Goal: Task Accomplishment & Management: Manage account settings

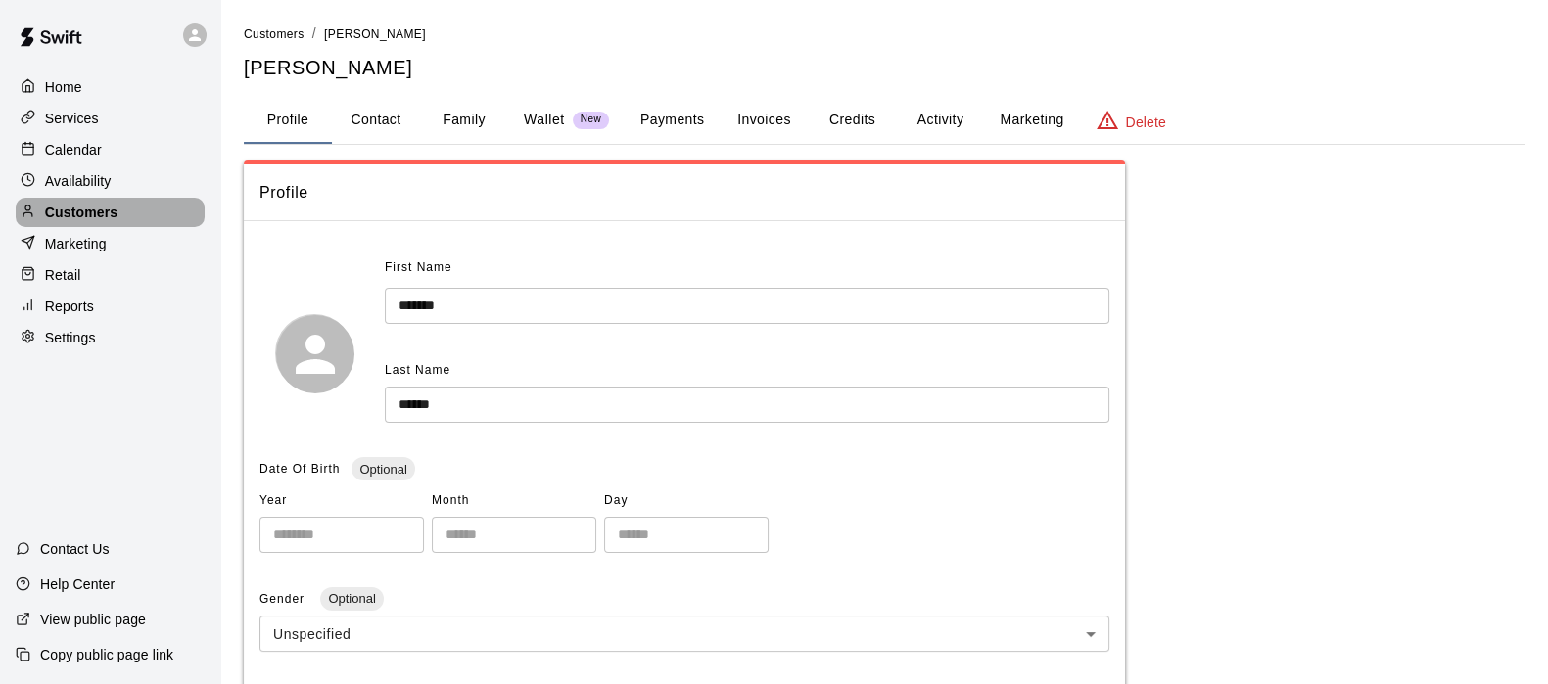
click at [90, 222] on p "Customers" at bounding box center [81, 213] width 72 height 20
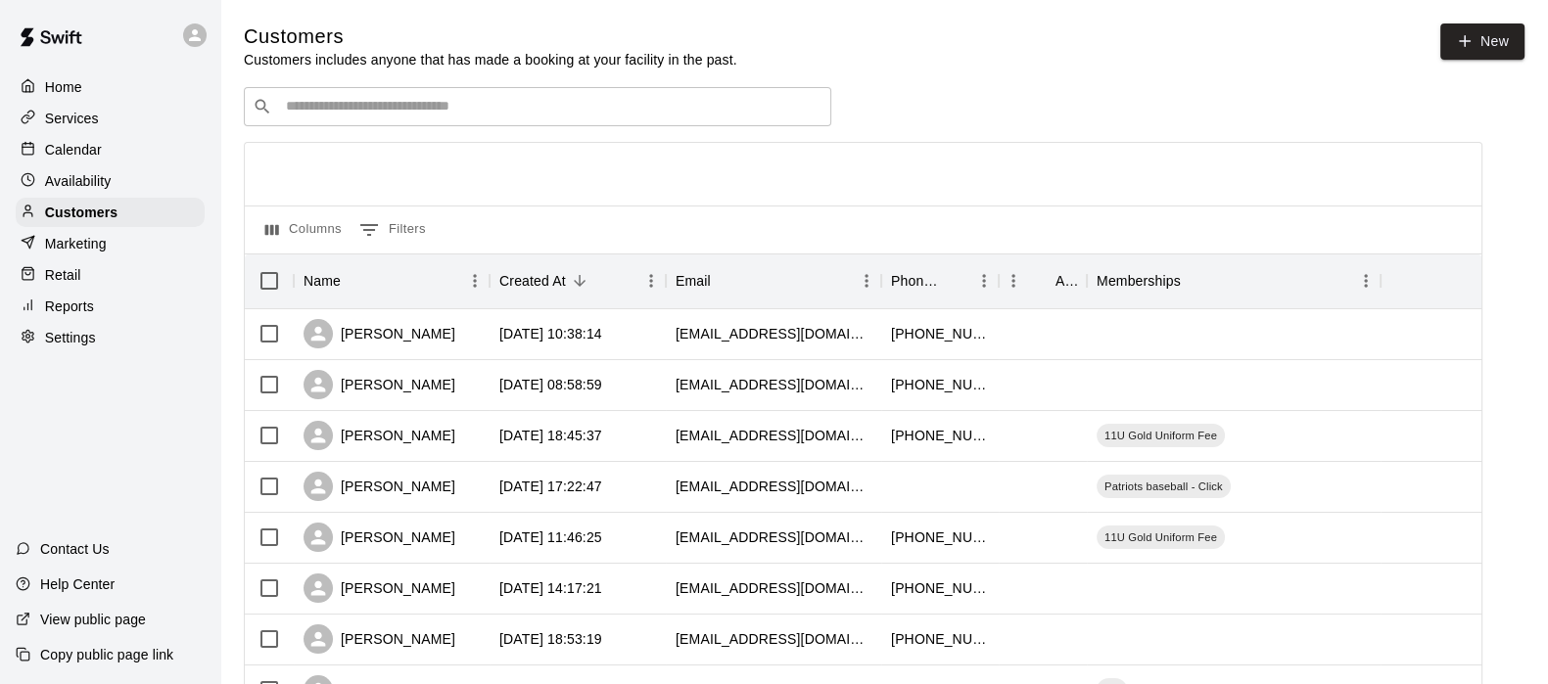
click at [310, 121] on div "​ ​" at bounding box center [537, 106] width 587 height 39
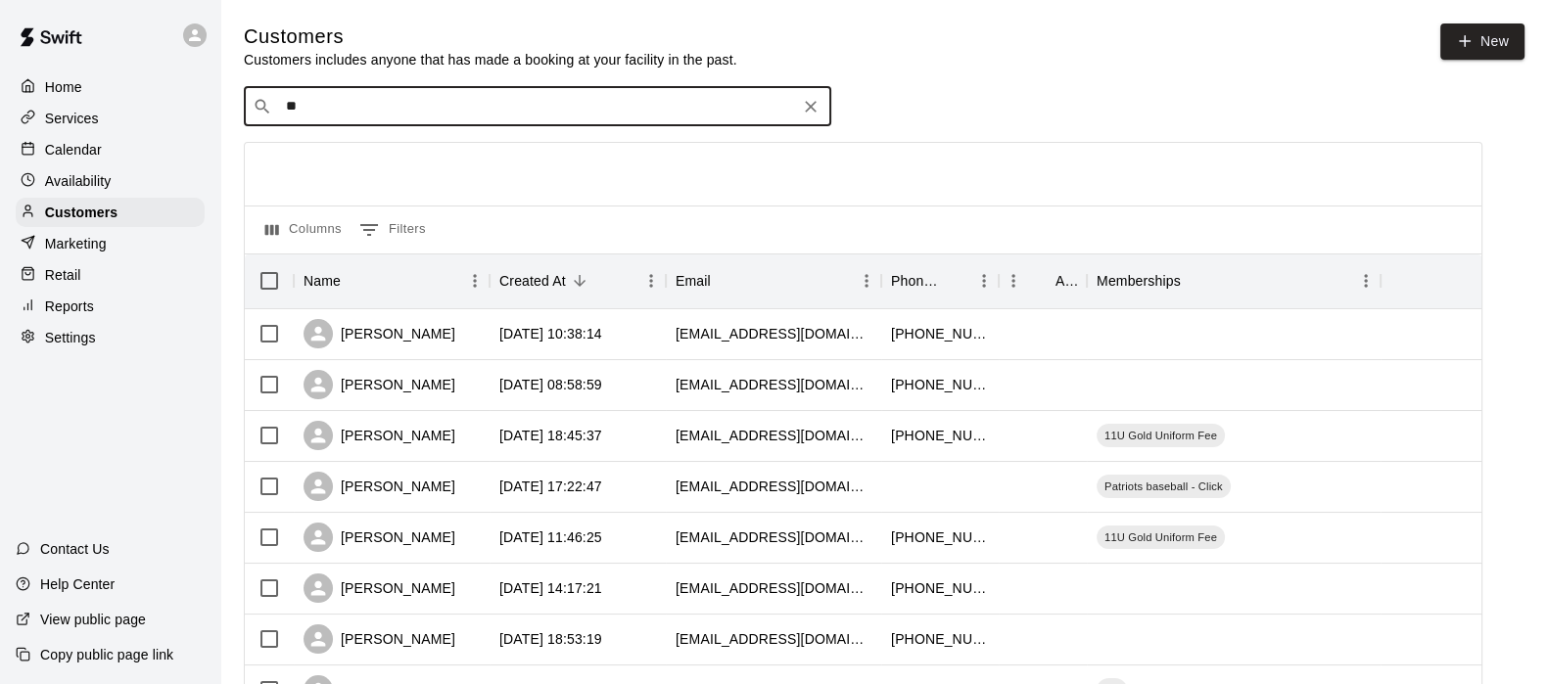
type input "*"
click at [76, 145] on p "Calendar" at bounding box center [73, 150] width 57 height 20
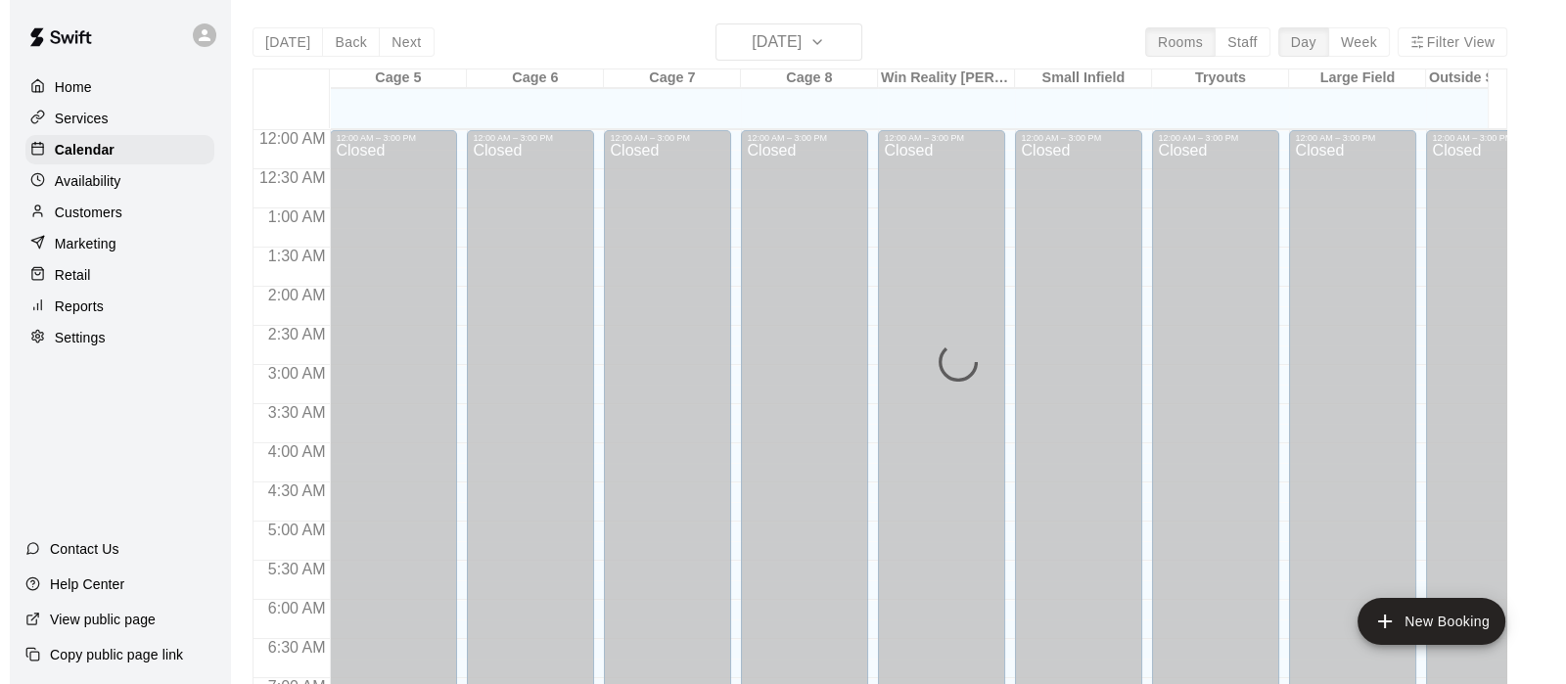
scroll to position [1243, 0]
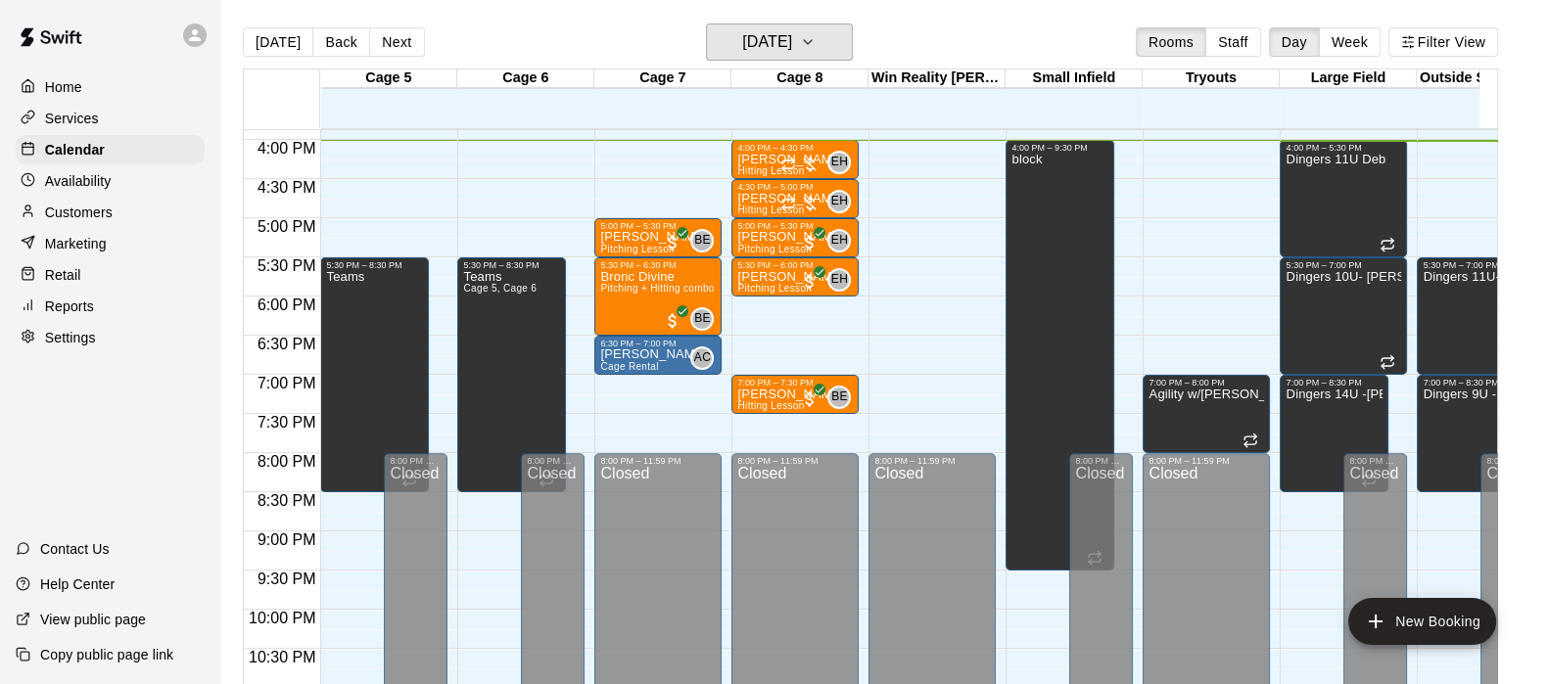
click at [783, 44] on h6 "[DATE]" at bounding box center [767, 41] width 50 height 27
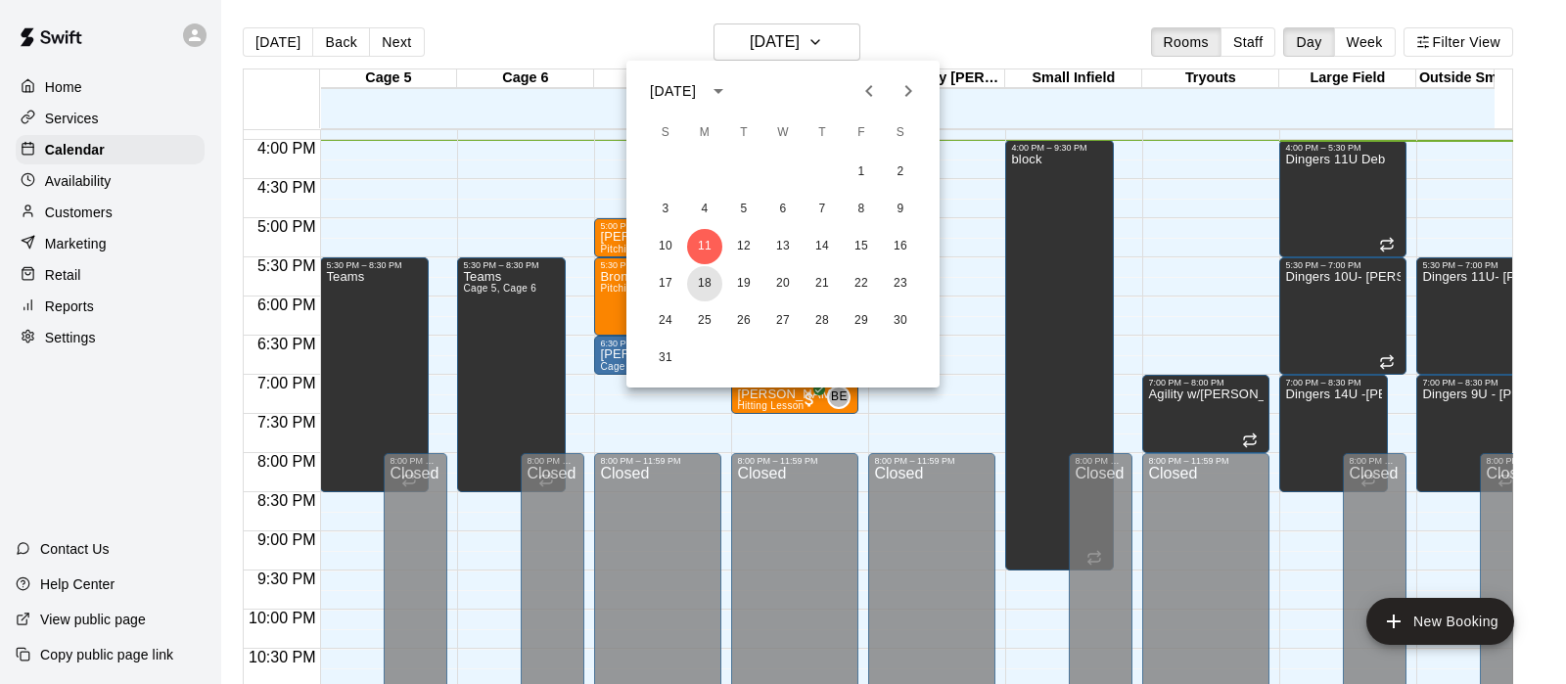
click at [709, 281] on button "18" at bounding box center [704, 283] width 35 height 35
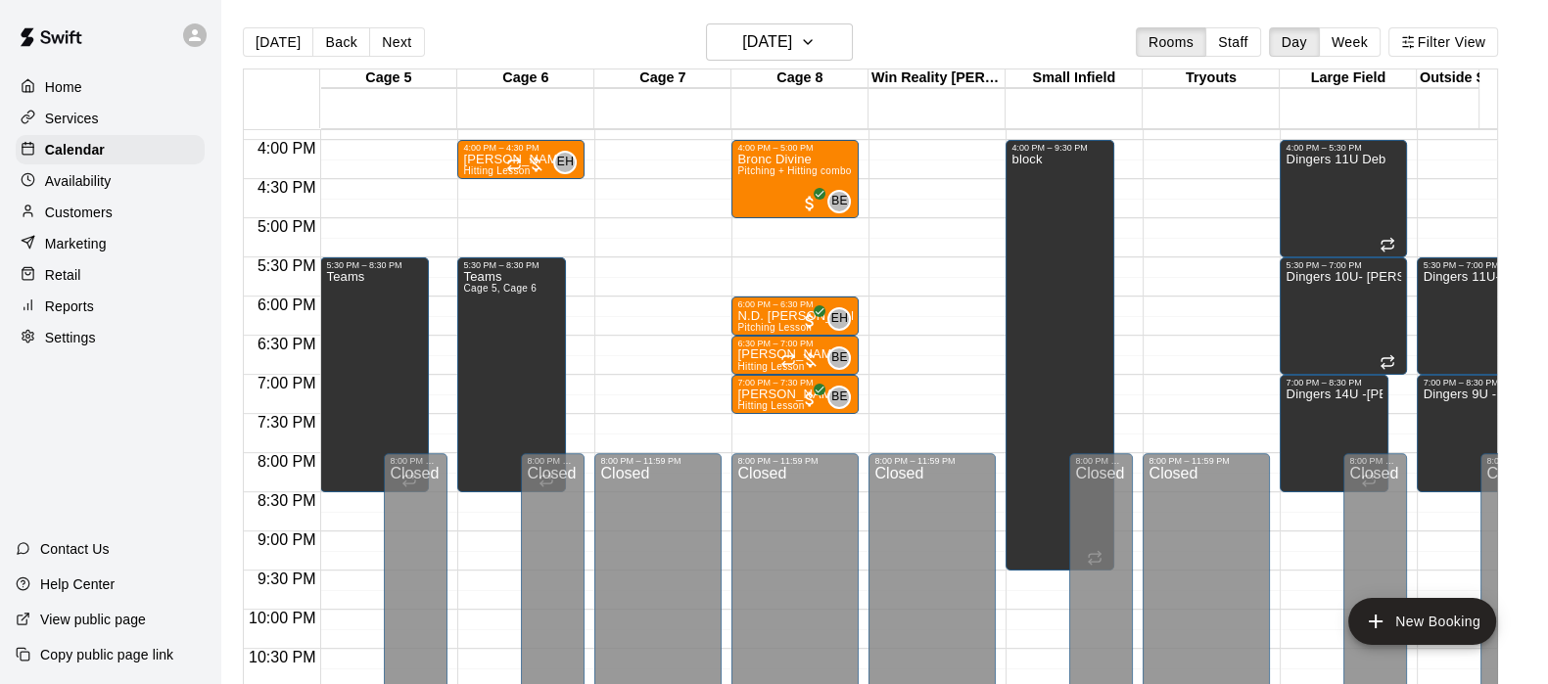
click at [750, 302] on div "6:00 PM – 6:30 PM" at bounding box center [795, 305] width 116 height 10
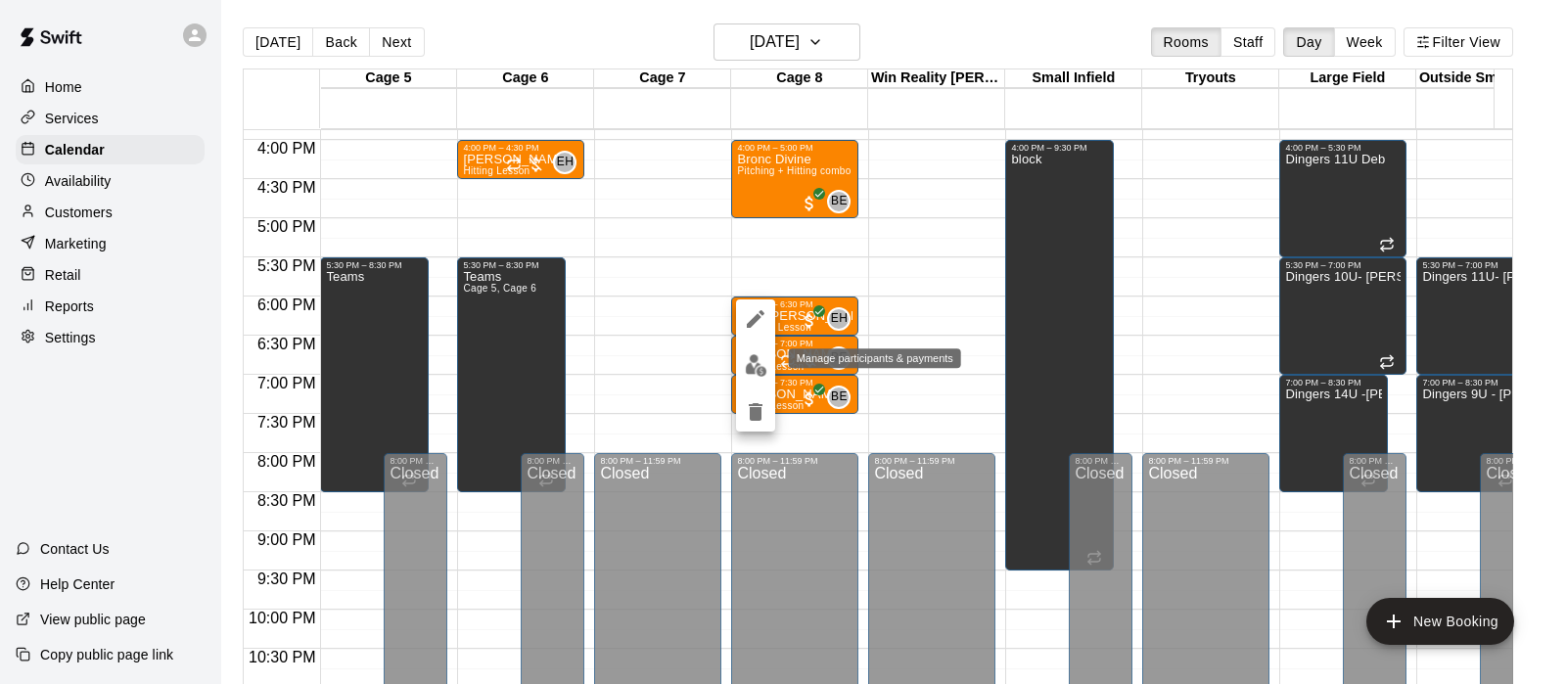
click at [753, 360] on img "edit" at bounding box center [756, 365] width 23 height 23
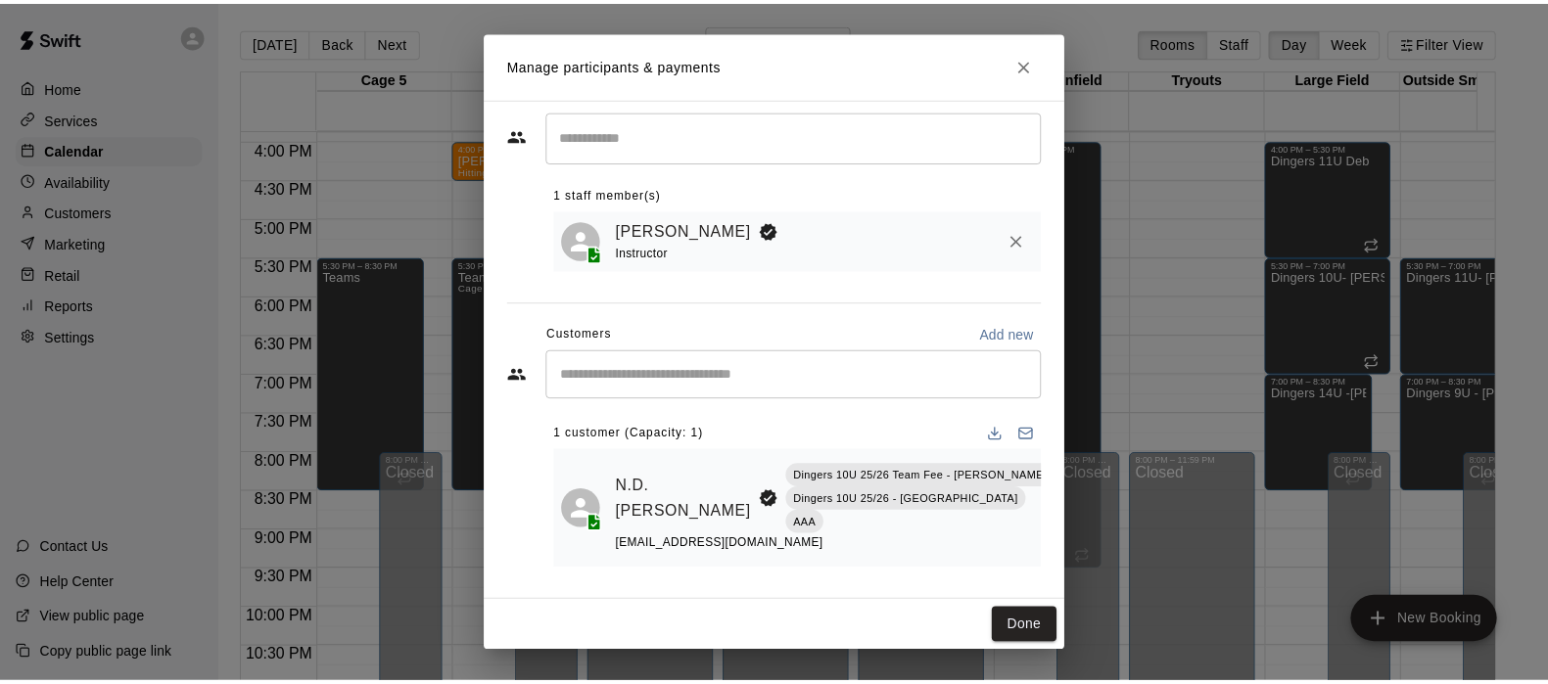
scroll to position [0, 0]
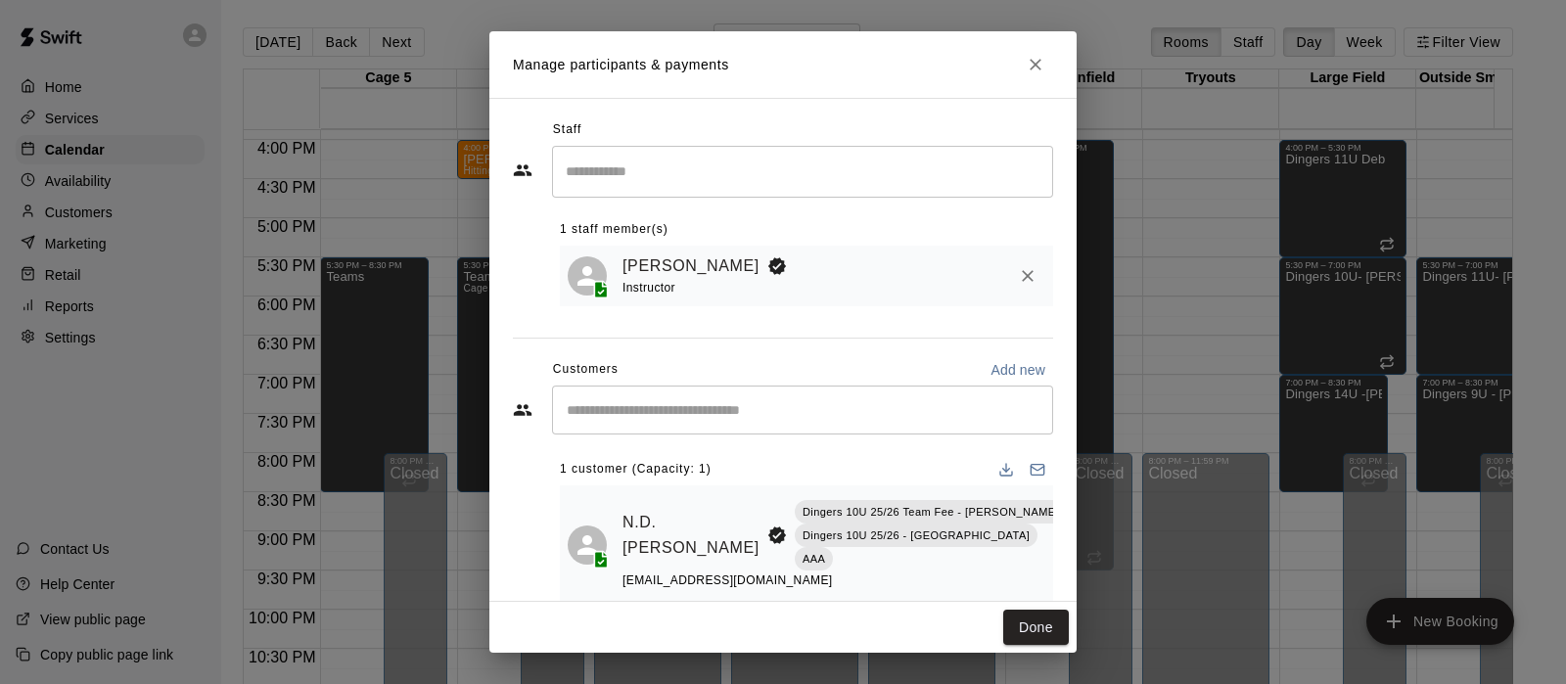
click at [648, 539] on link "N.D. [PERSON_NAME]" at bounding box center [691, 535] width 137 height 50
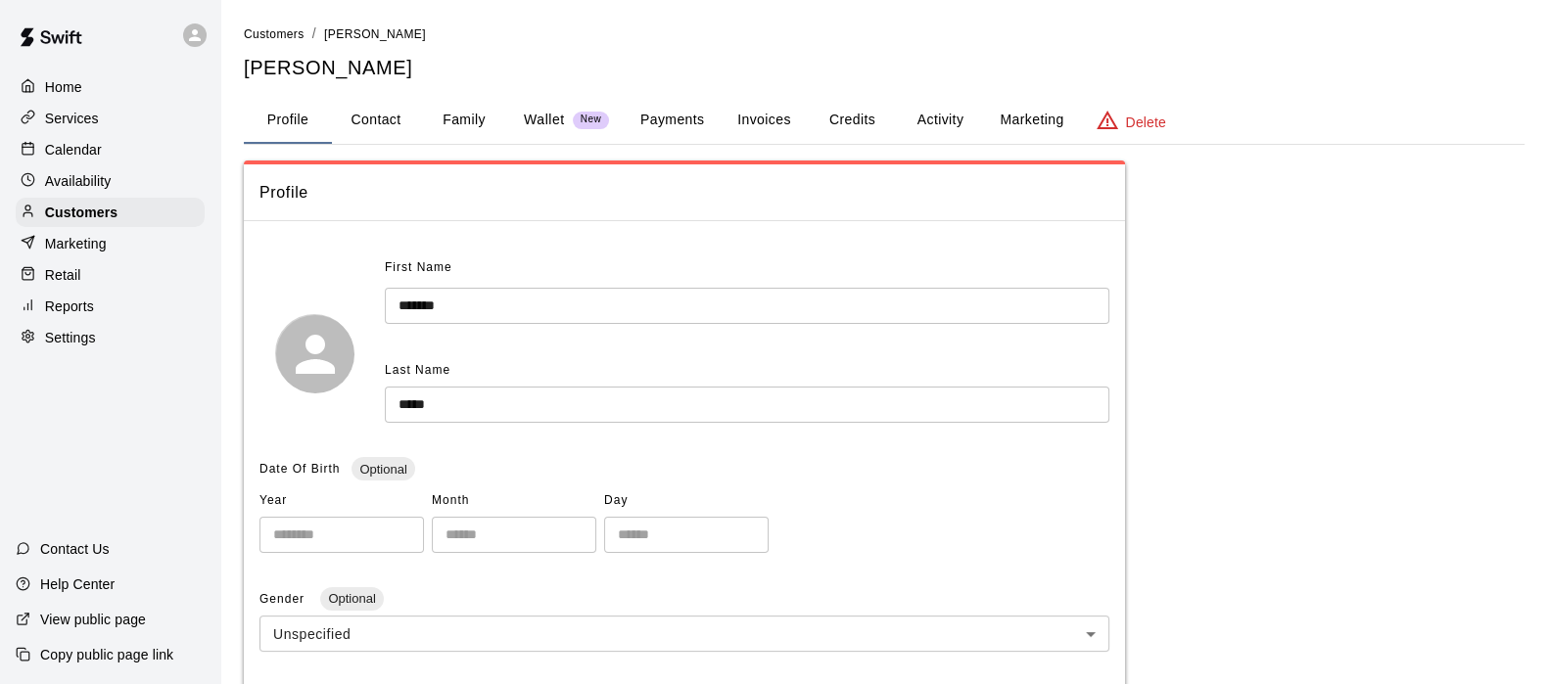
click at [663, 115] on button "Payments" at bounding box center [672, 120] width 95 height 47
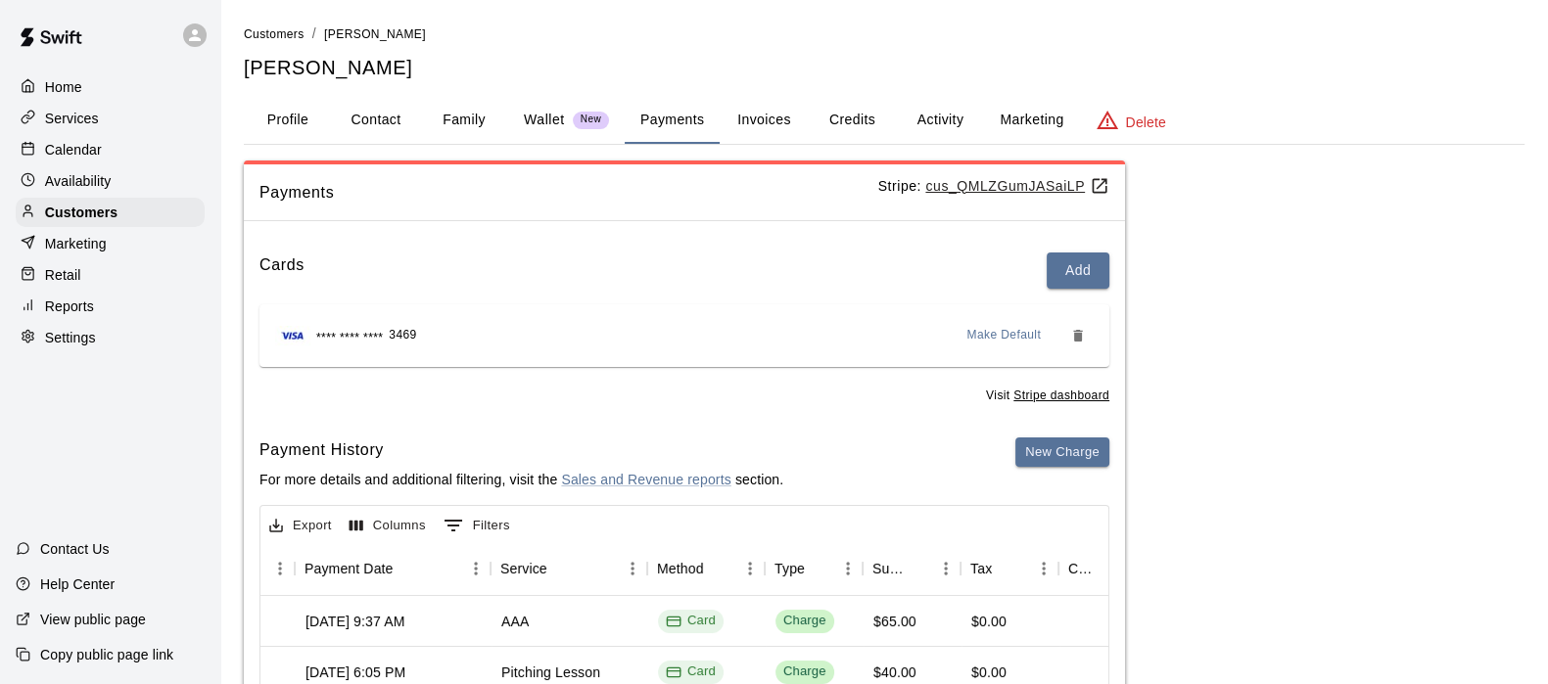
click at [64, 141] on div "Calendar" at bounding box center [110, 149] width 189 height 29
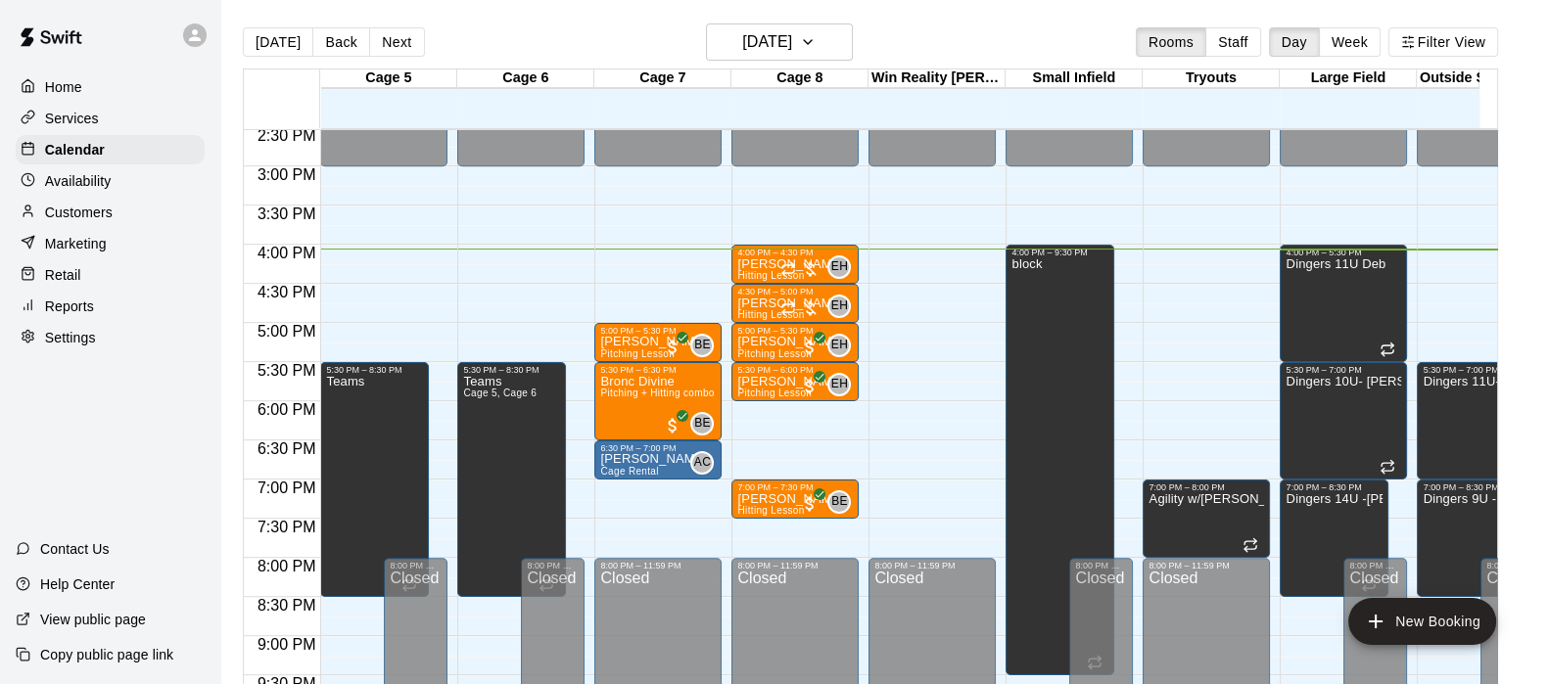
scroll to position [1140, 0]
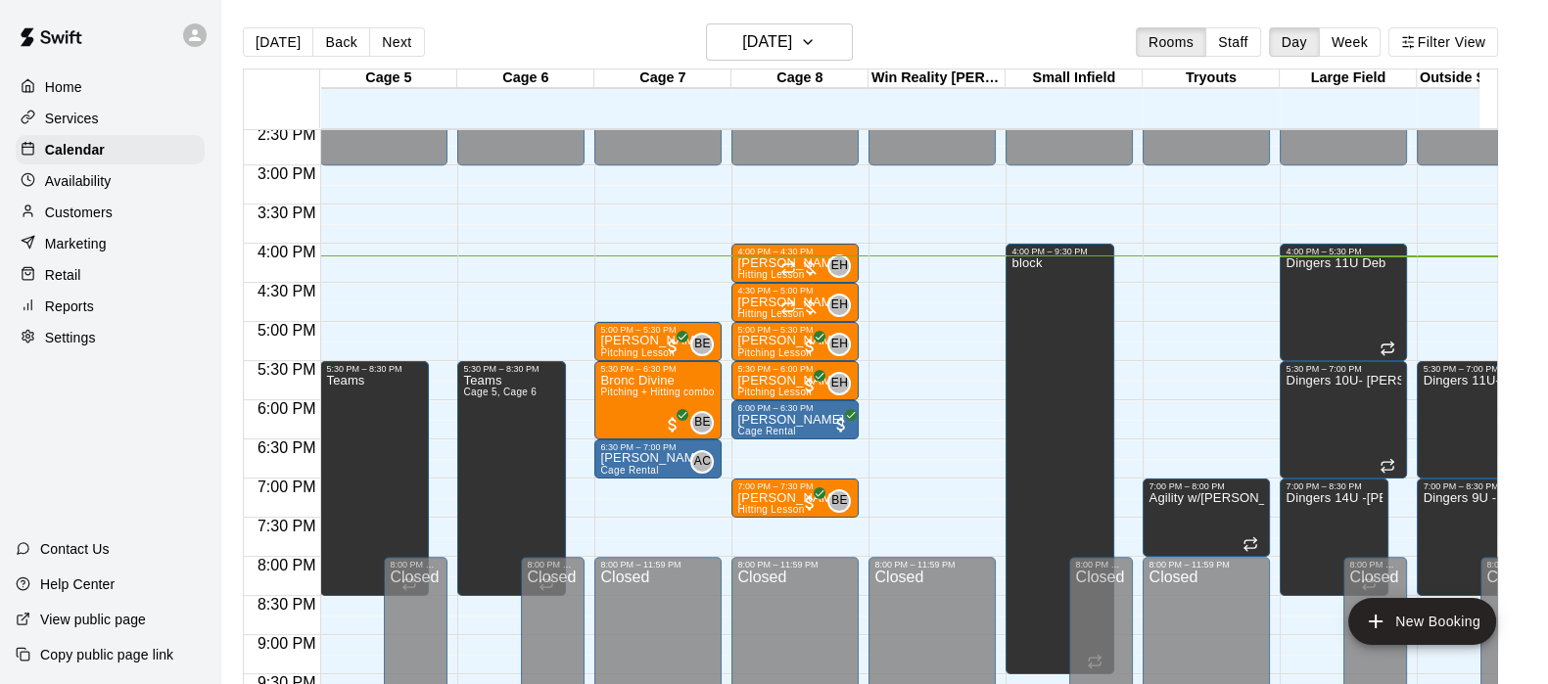
click at [60, 117] on p "Services" at bounding box center [72, 119] width 54 height 20
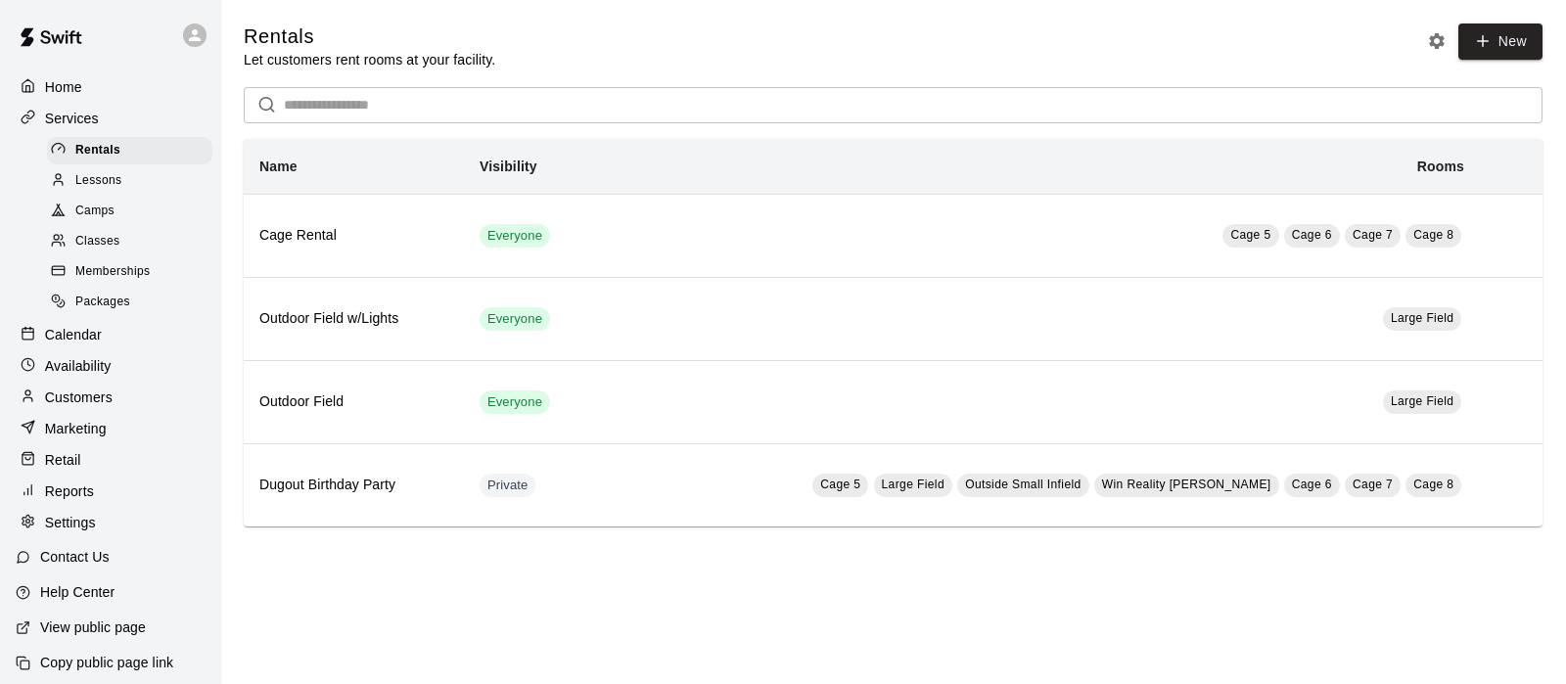
click at [106, 275] on span "Memberships" at bounding box center [112, 272] width 74 height 20
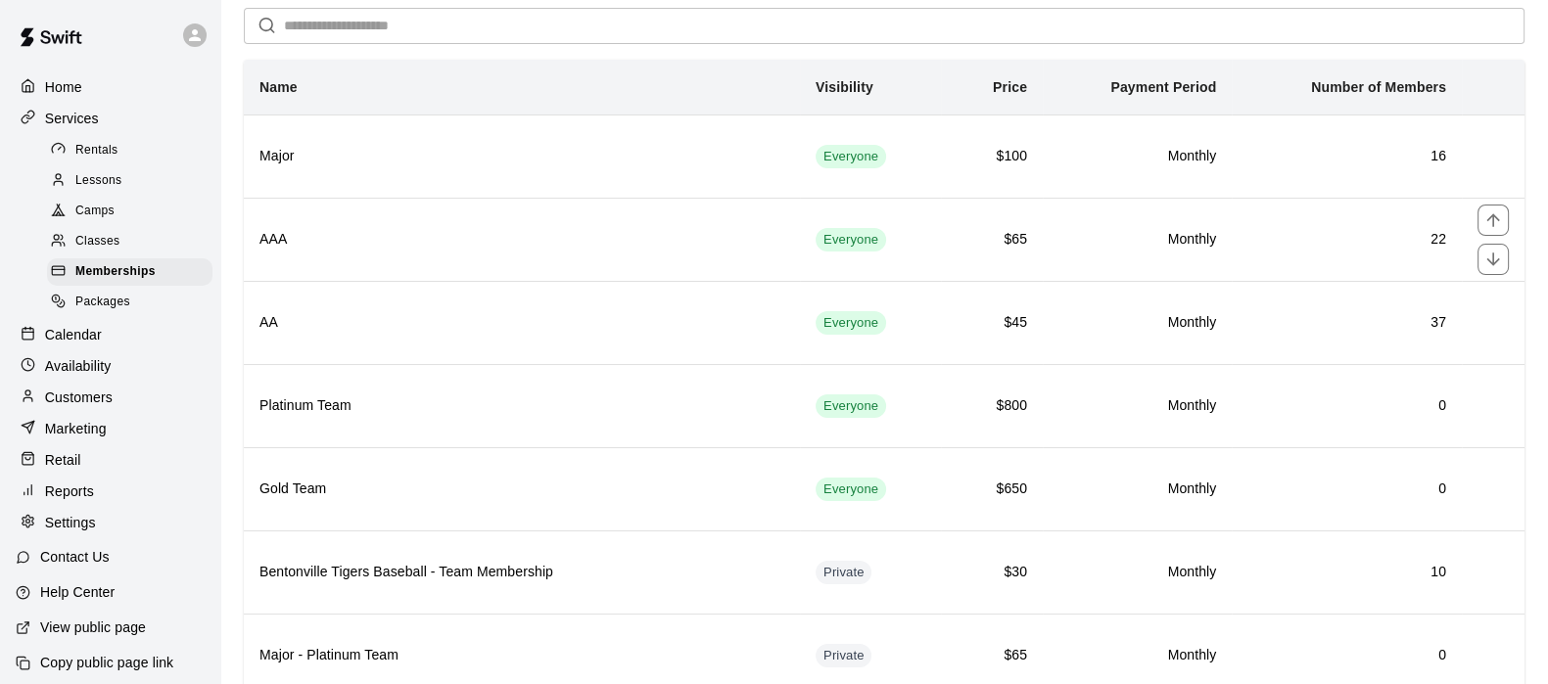
scroll to position [90, 0]
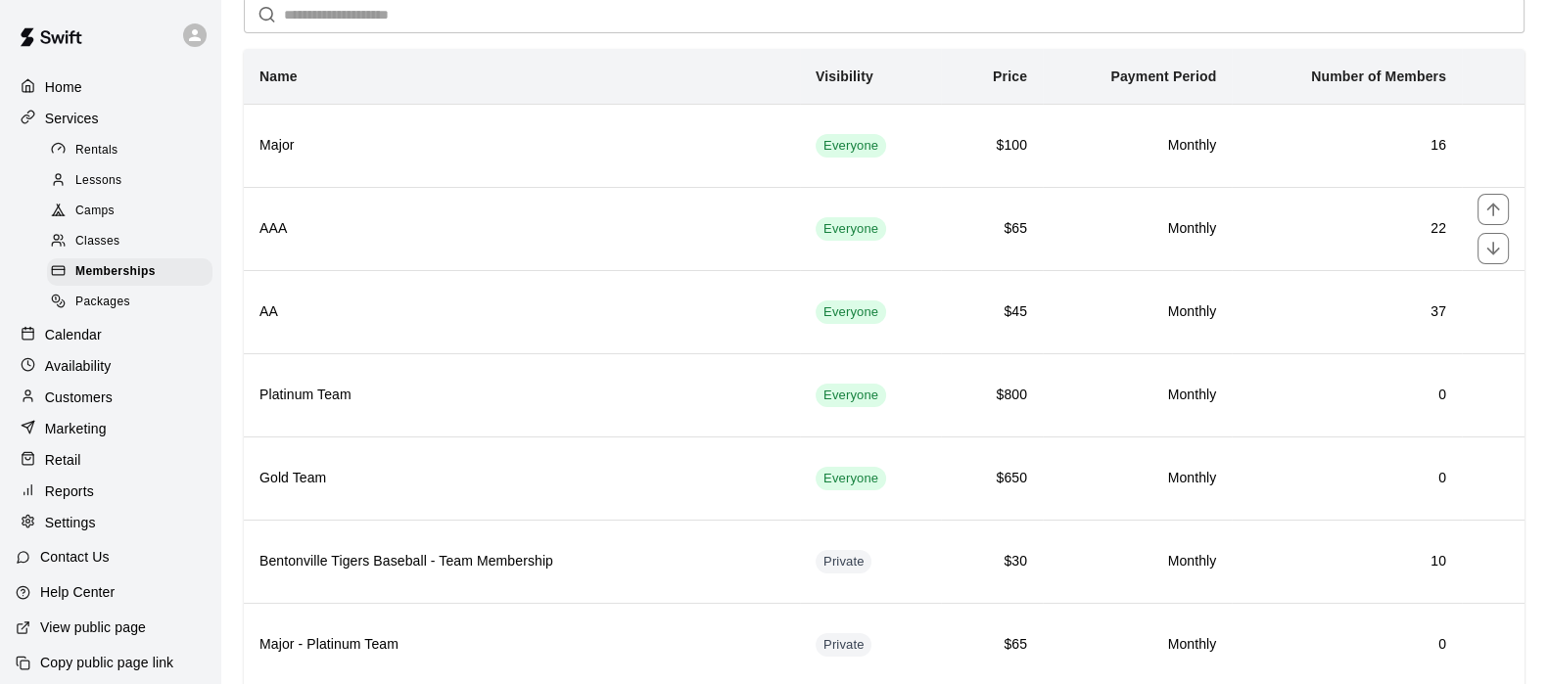
click at [396, 249] on th "AAA" at bounding box center [522, 228] width 556 height 83
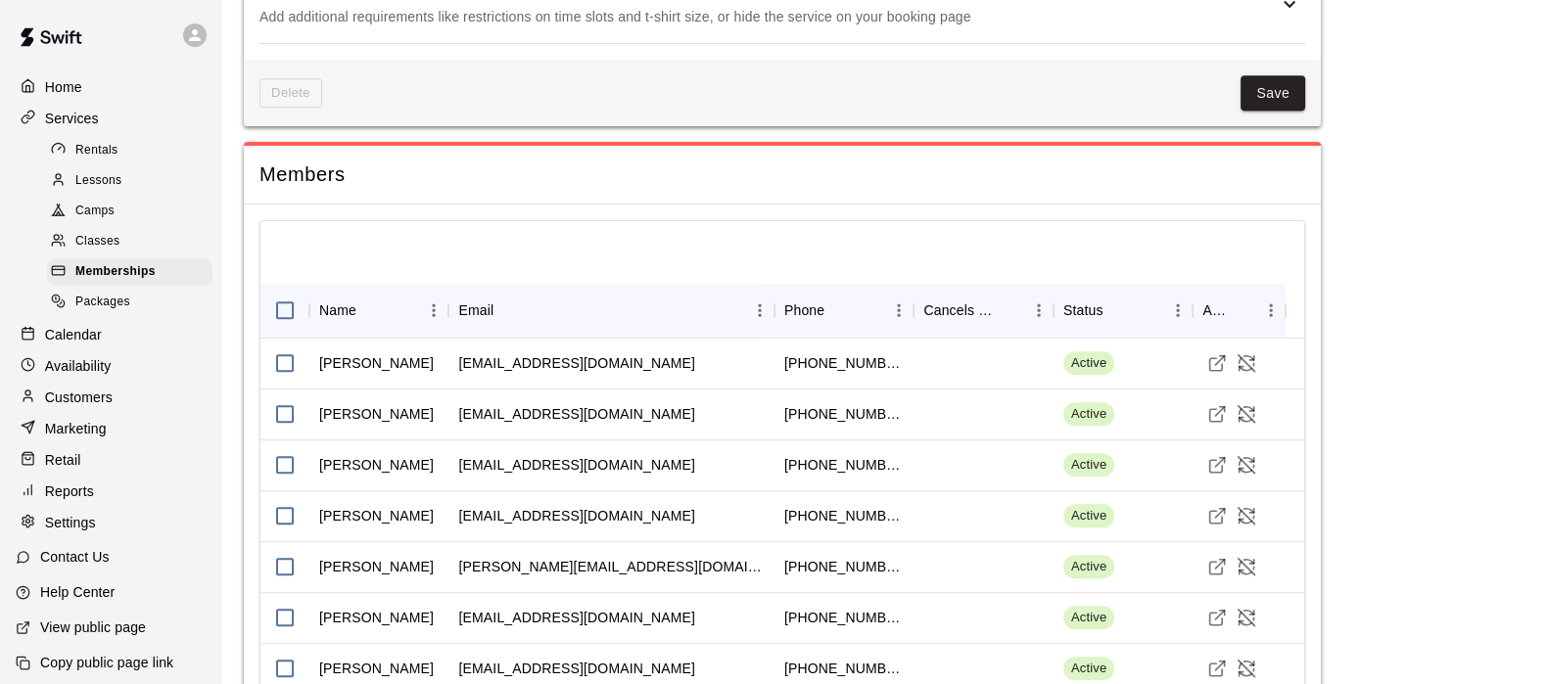
scroll to position [1600, 0]
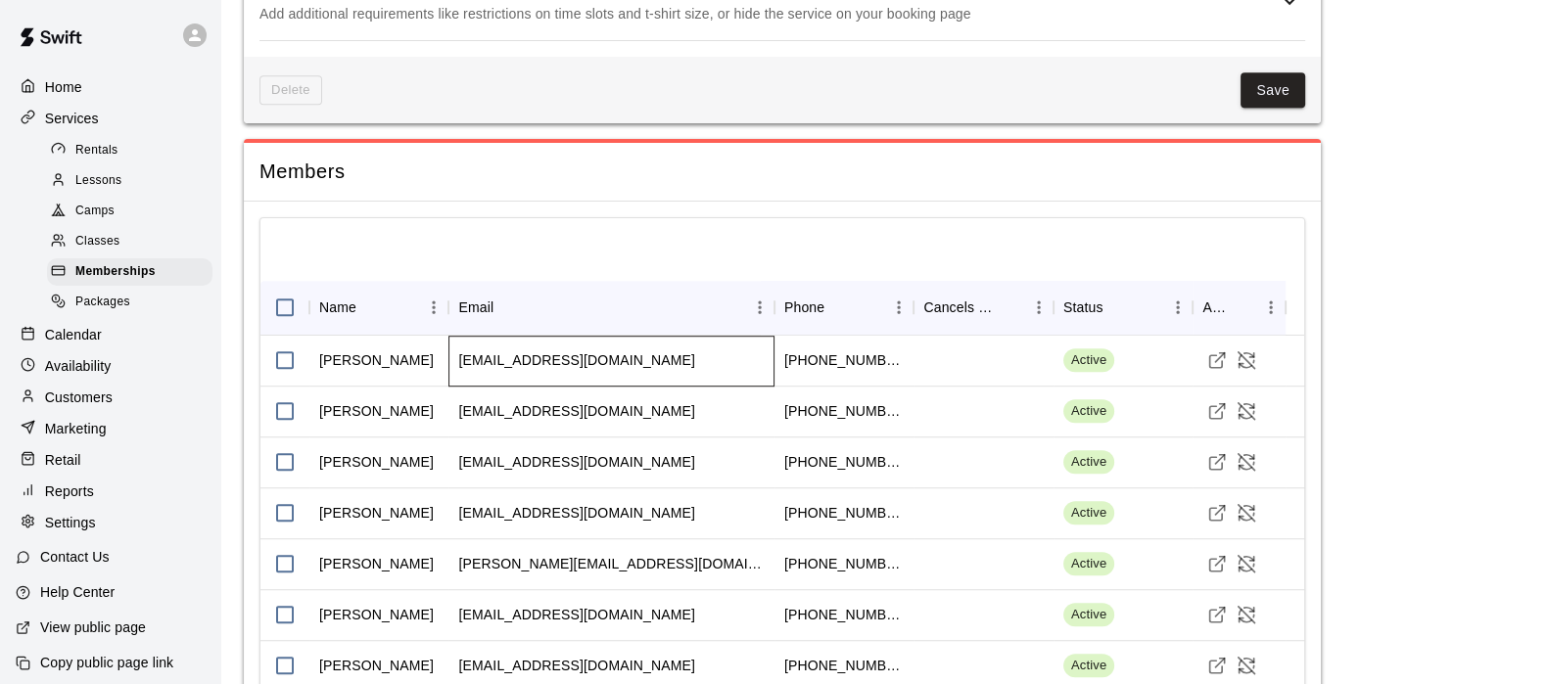
click at [564, 351] on div "[EMAIL_ADDRESS][DOMAIN_NAME]" at bounding box center [576, 361] width 236 height 20
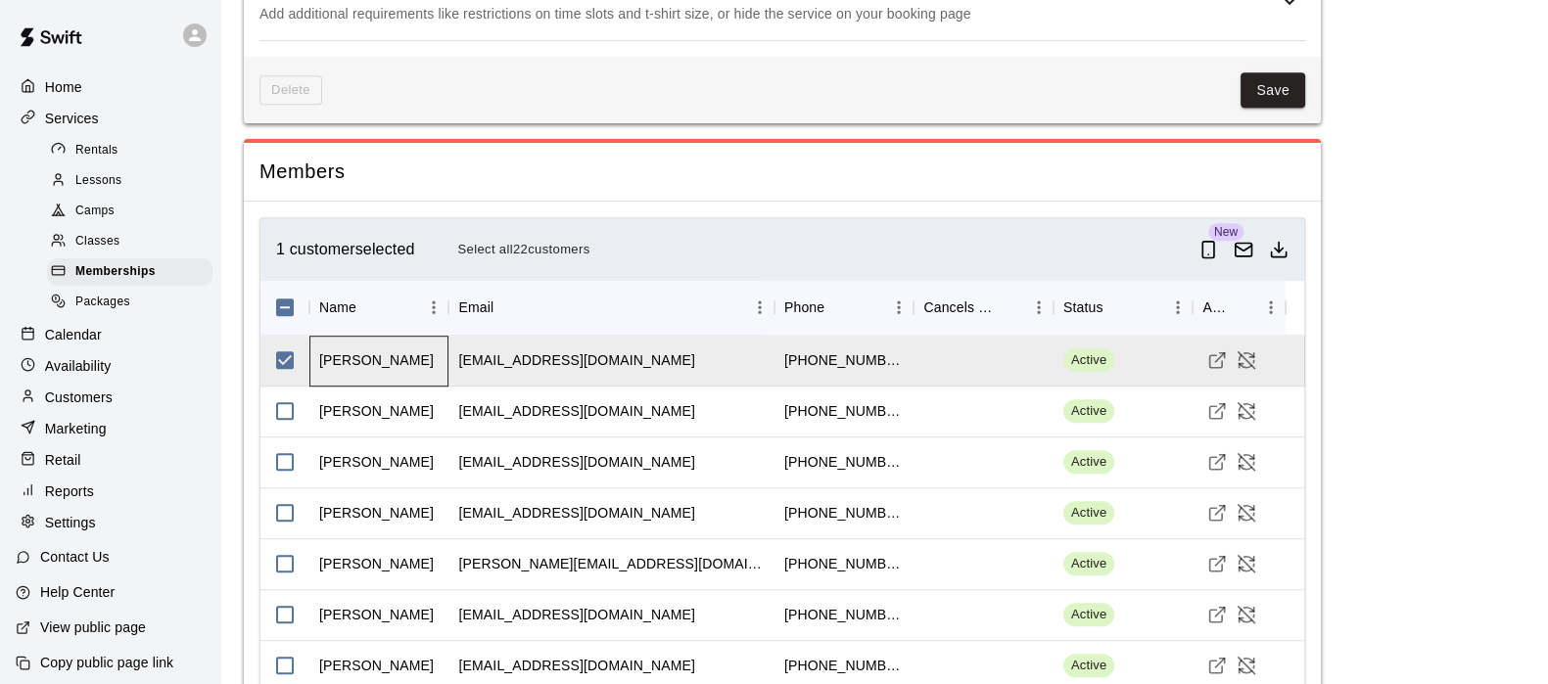
click at [407, 358] on div "[PERSON_NAME]" at bounding box center [378, 361] width 139 height 51
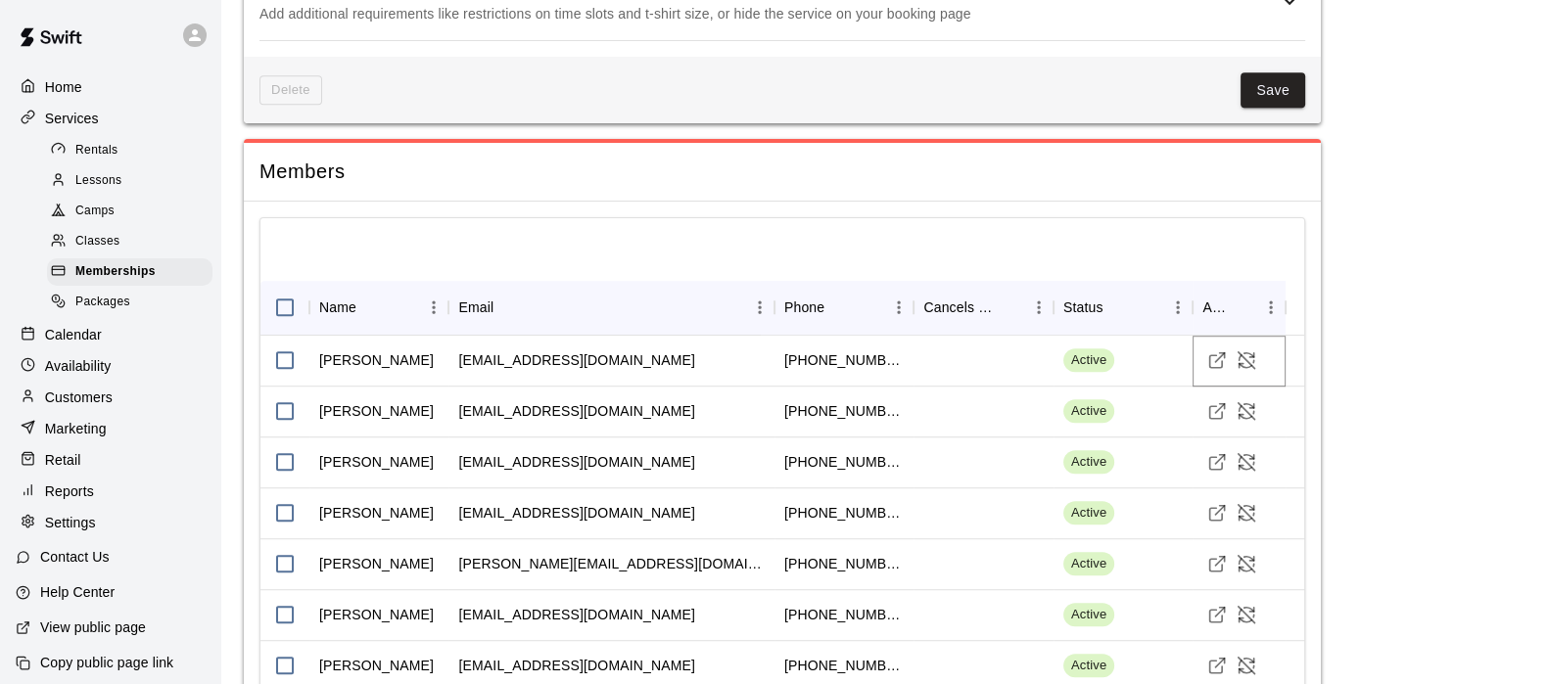
click at [1212, 356] on icon "Visit customer profile" at bounding box center [1217, 361] width 20 height 20
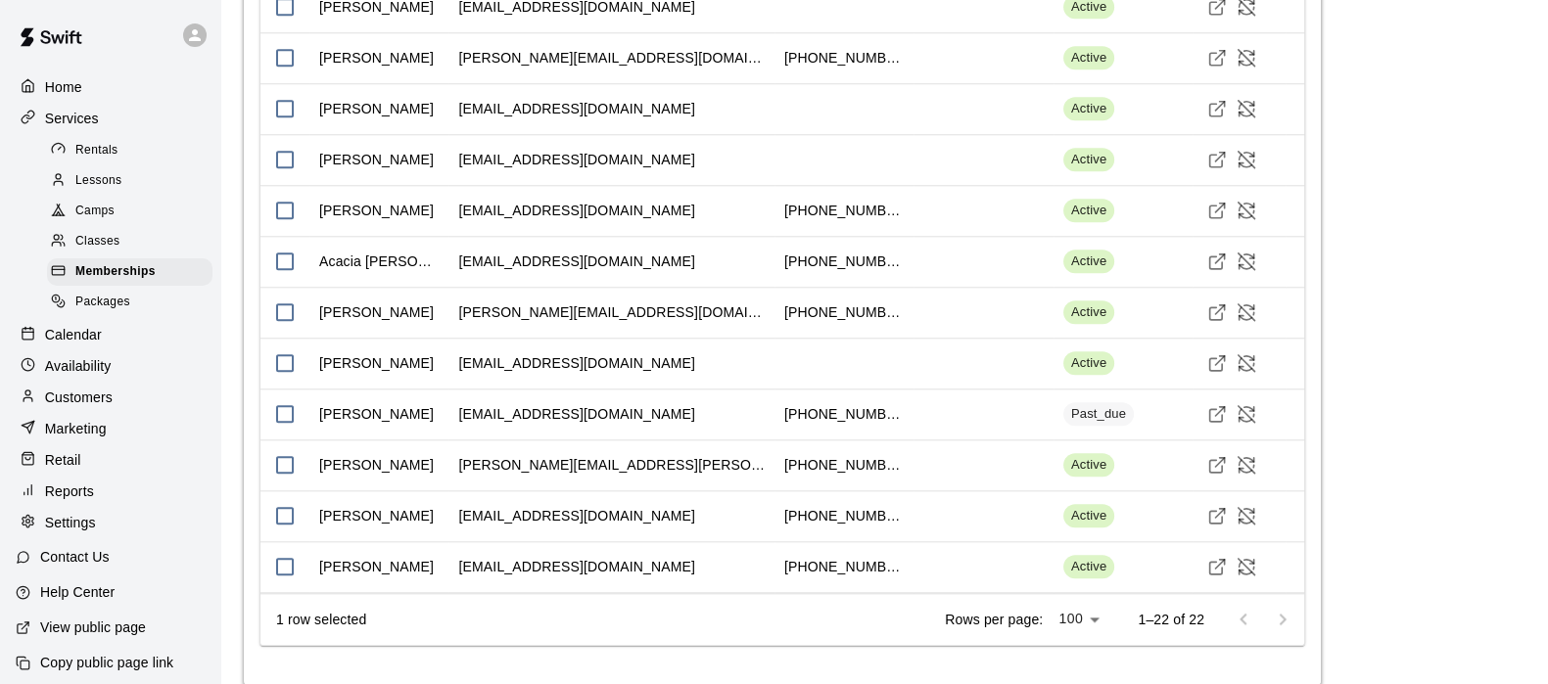
scroll to position [2480, 0]
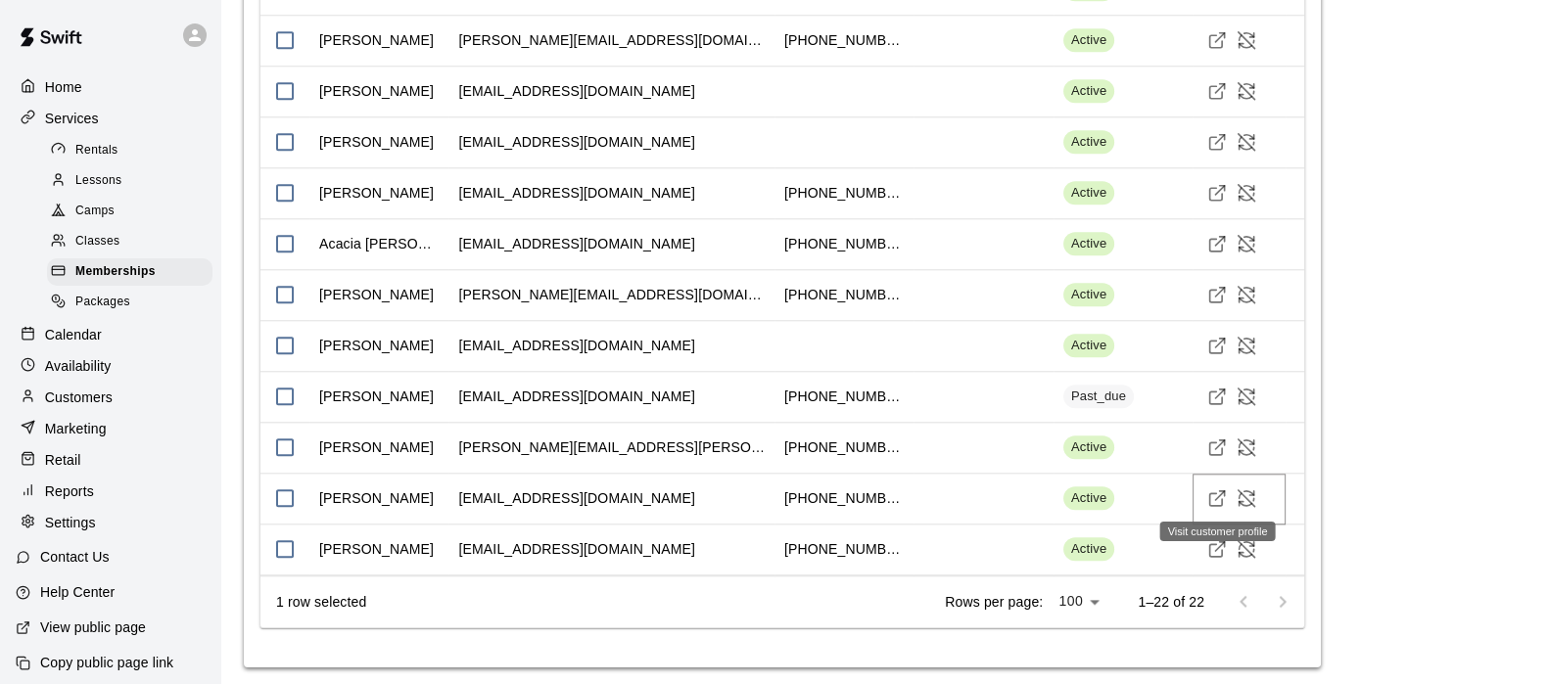
click at [1220, 491] on icon "Visit customer profile" at bounding box center [1217, 499] width 20 height 20
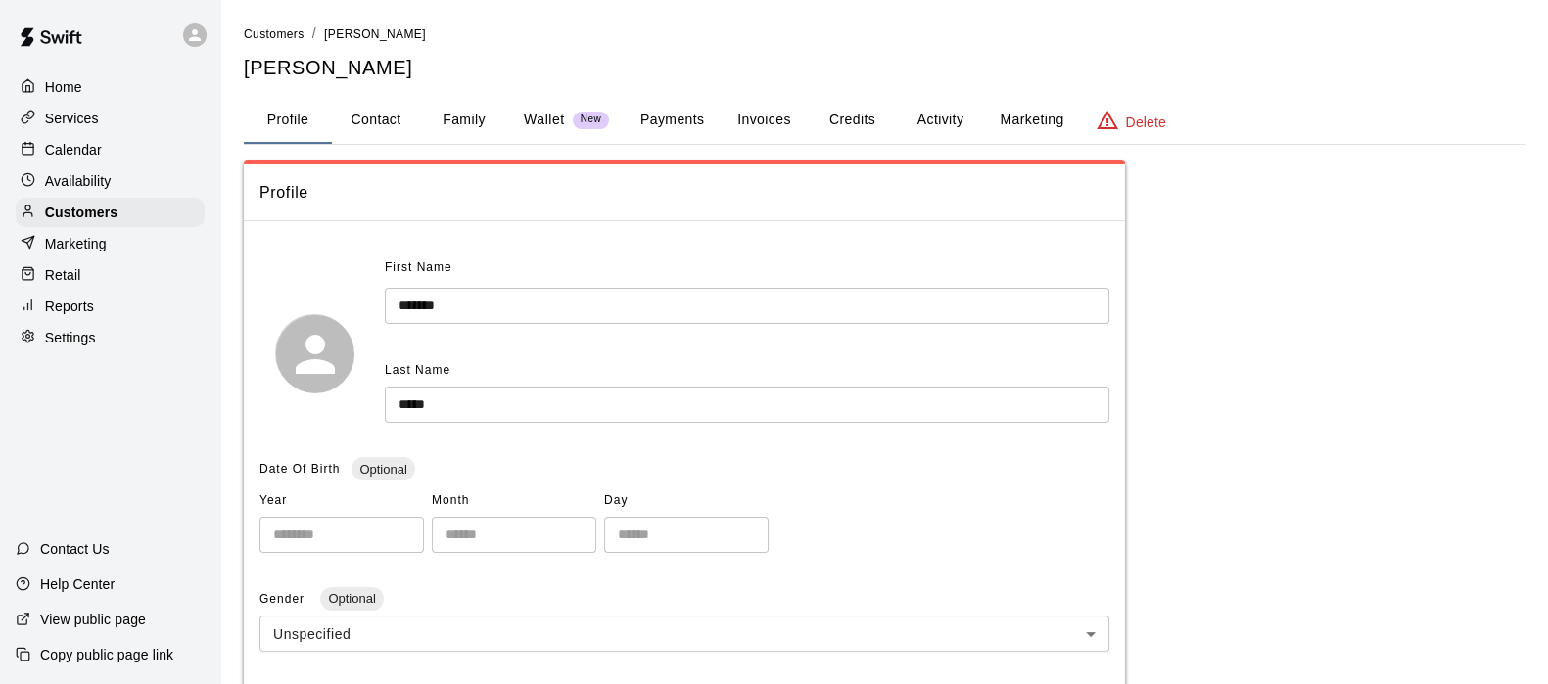
click at [690, 125] on button "Payments" at bounding box center [672, 120] width 95 height 47
click at [930, 123] on button "Activity" at bounding box center [940, 120] width 88 height 47
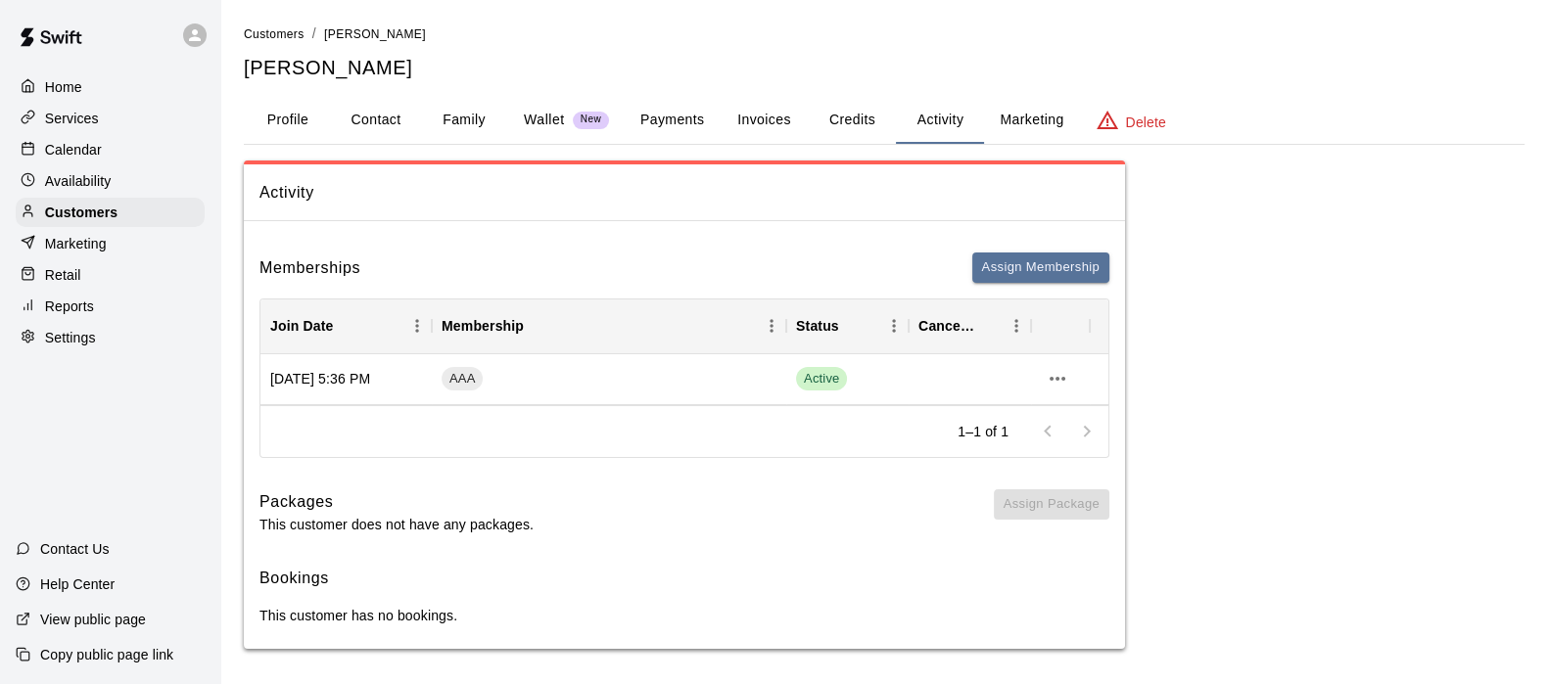
click at [656, 121] on button "Payments" at bounding box center [672, 120] width 95 height 47
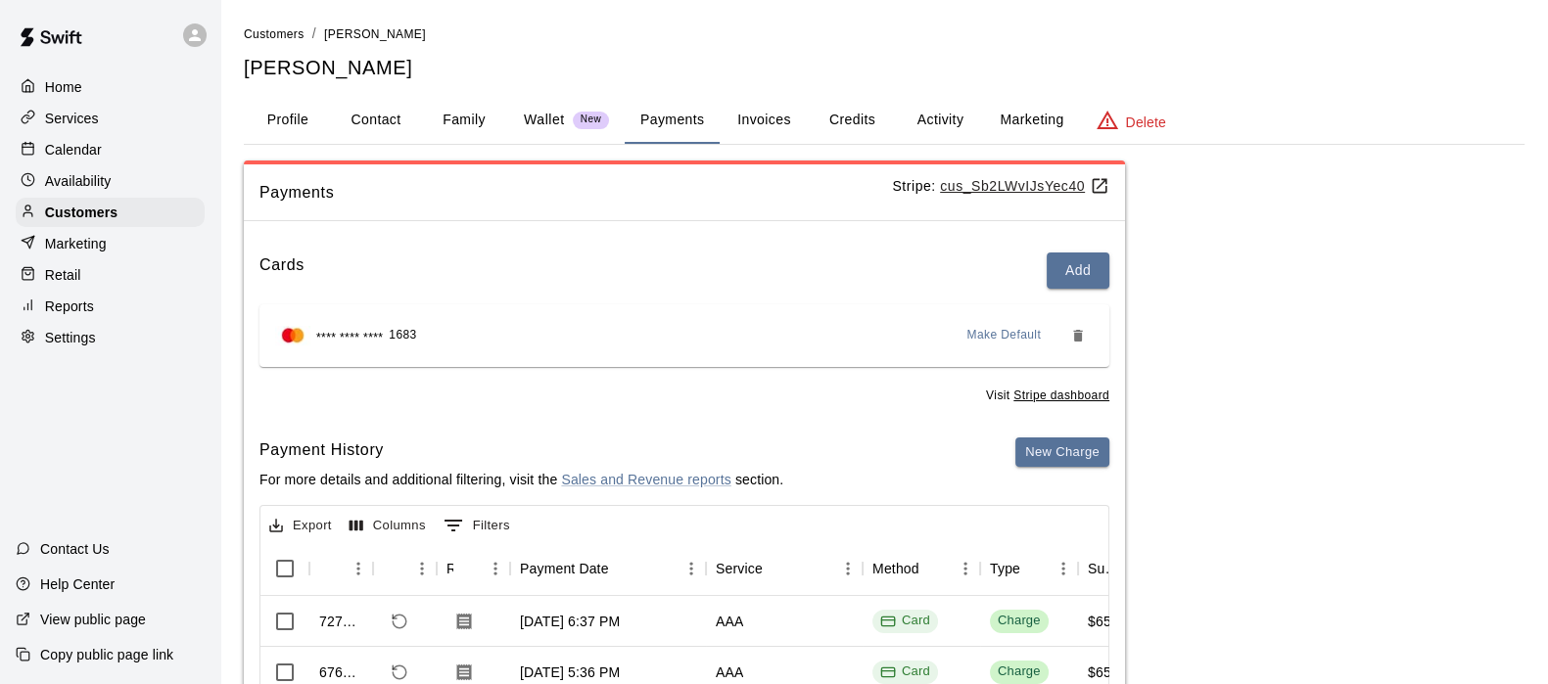
click at [60, 157] on p "Calendar" at bounding box center [73, 150] width 57 height 20
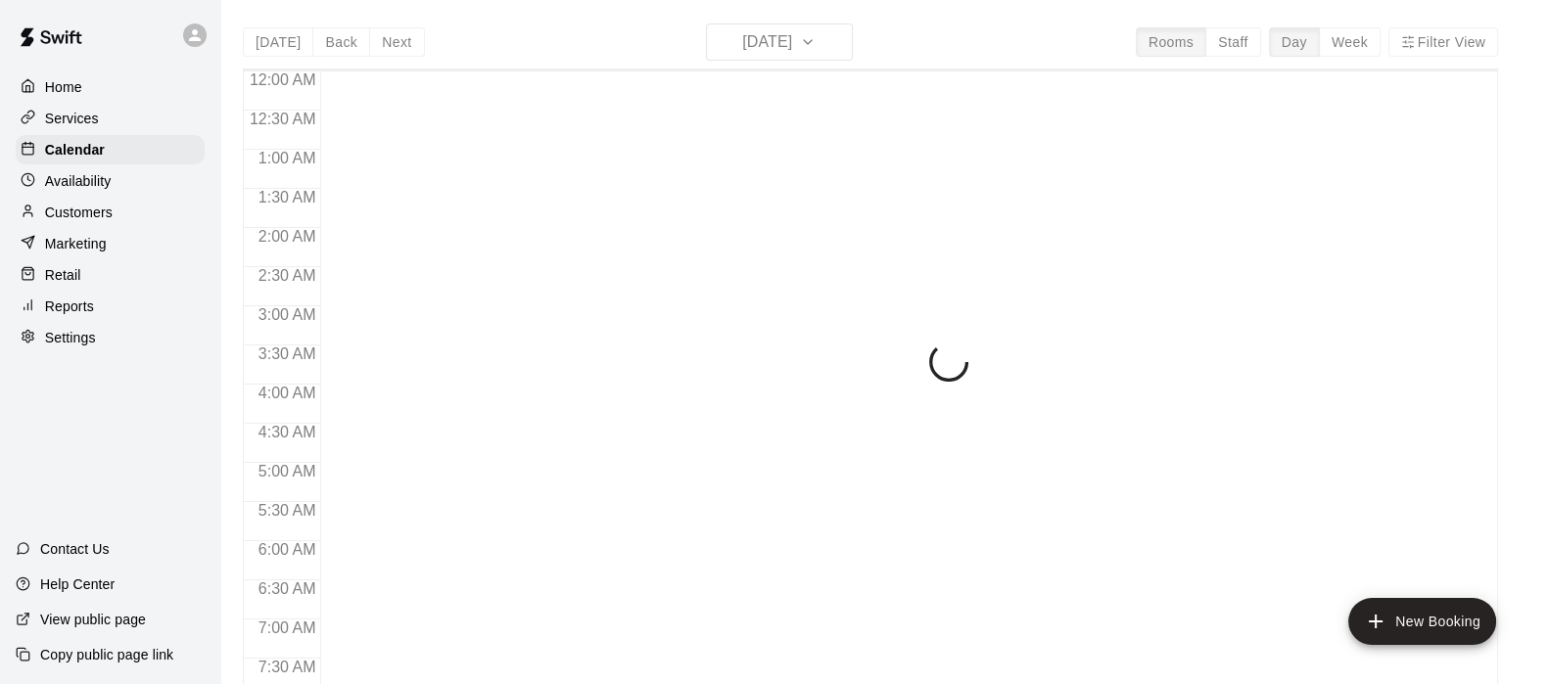
scroll to position [1243, 0]
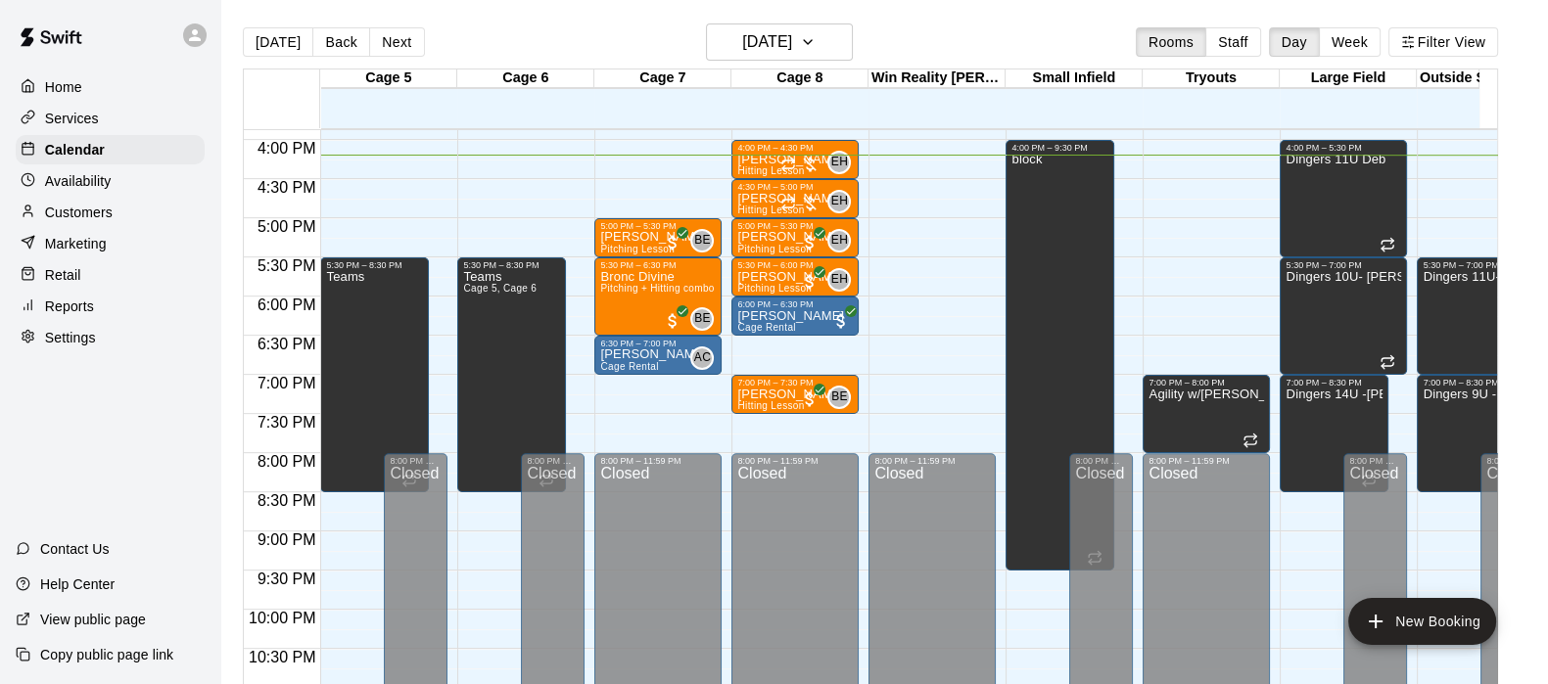
click at [69, 113] on p "Services" at bounding box center [72, 119] width 54 height 20
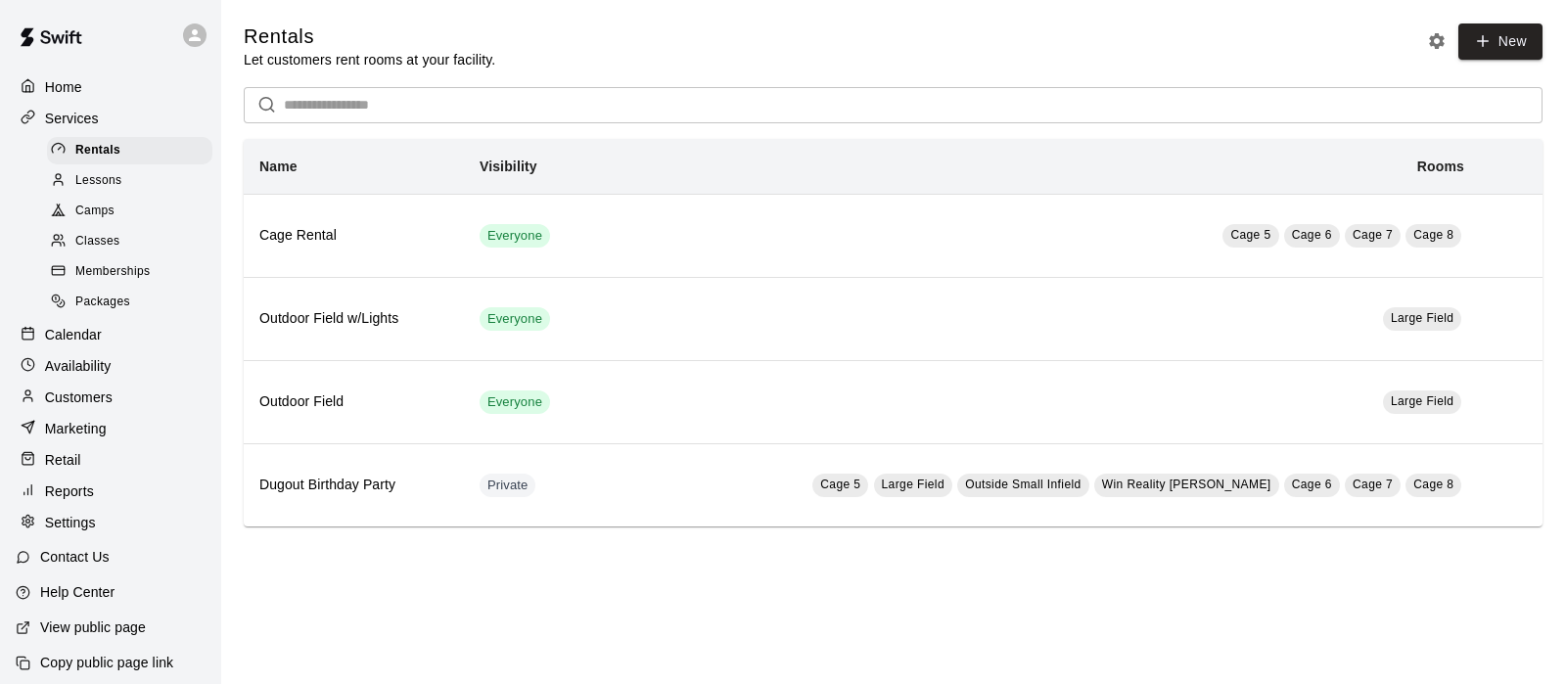
click at [115, 282] on span "Memberships" at bounding box center [112, 272] width 74 height 20
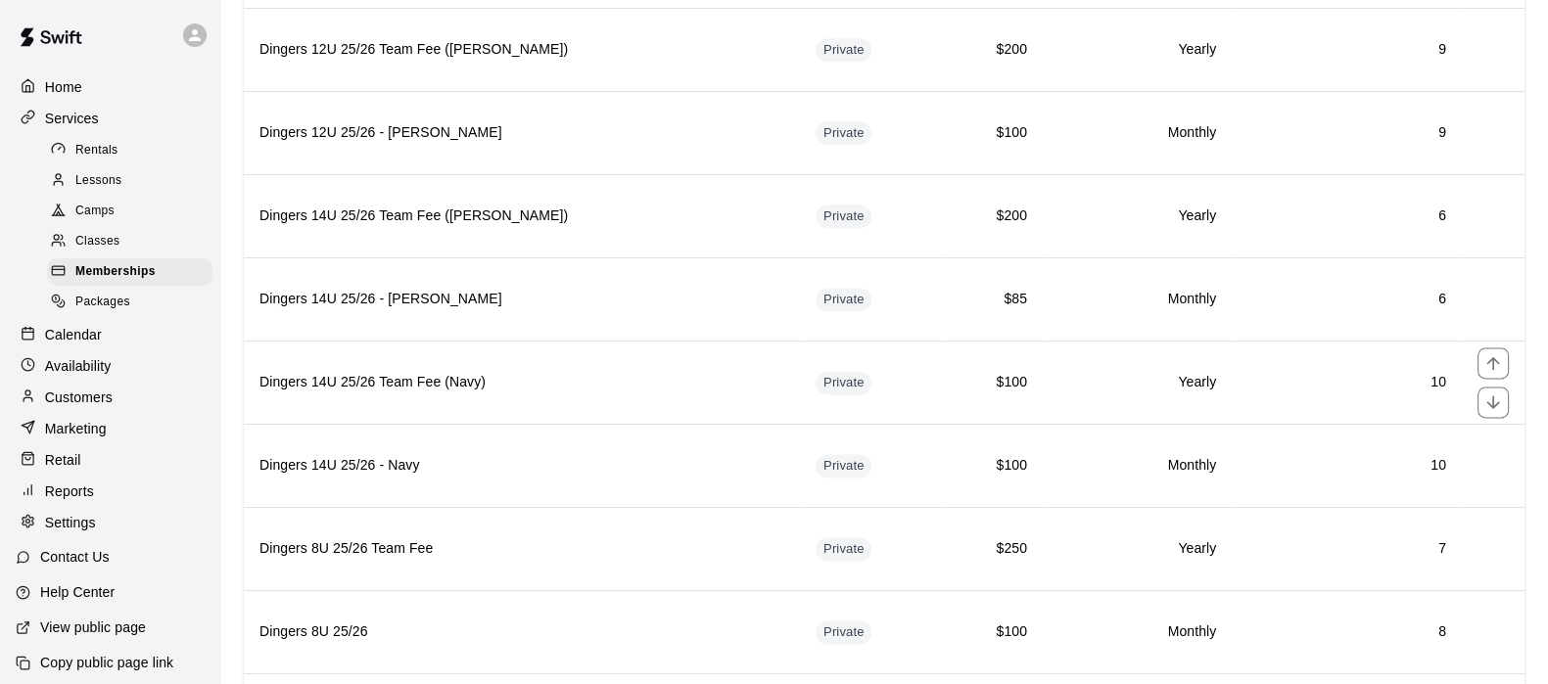
scroll to position [3262, 0]
click at [409, 177] on th "Dingers 14U 25/26 Team Fee ([PERSON_NAME])" at bounding box center [522, 218] width 556 height 83
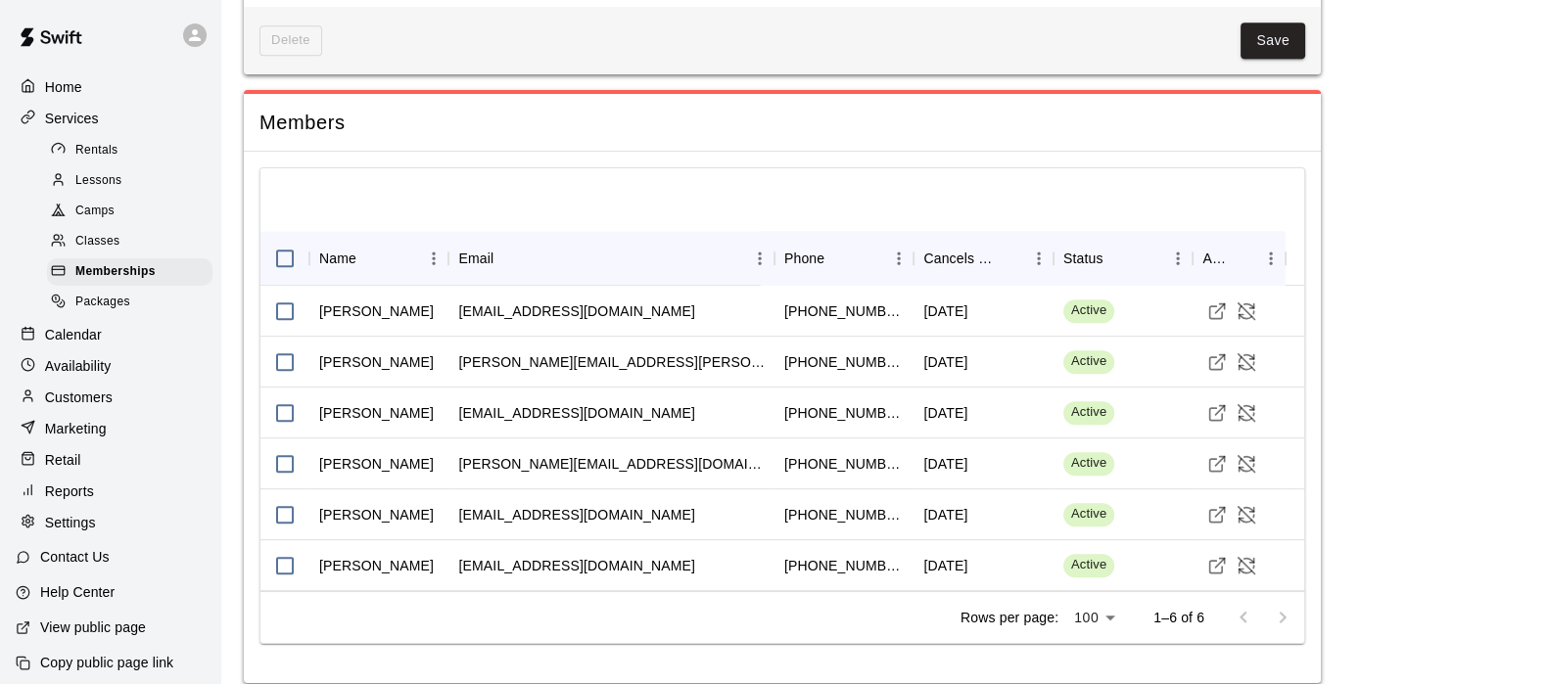
scroll to position [1212, 0]
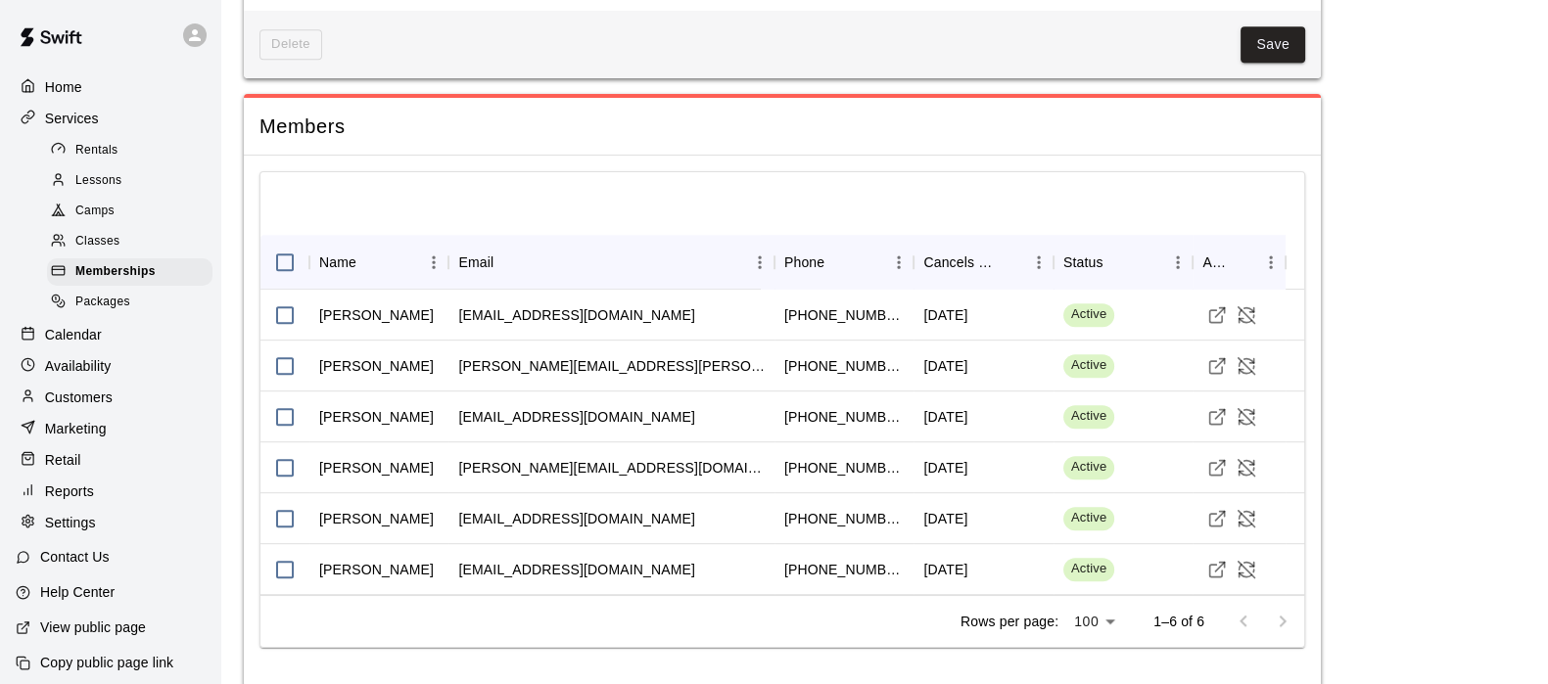
click at [118, 280] on span "Memberships" at bounding box center [115, 272] width 80 height 20
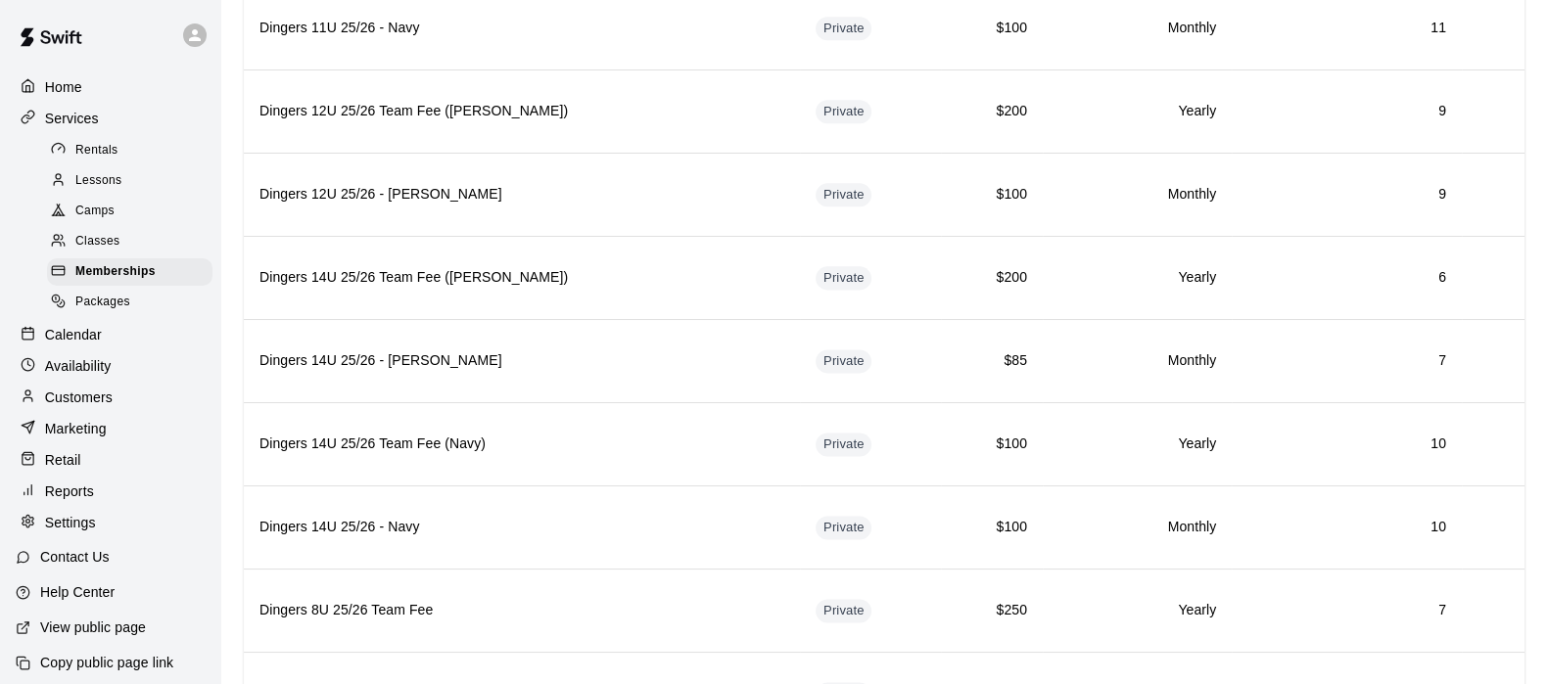
scroll to position [3204, 0]
click at [553, 318] on th "Dingers 14U 25/26 - [PERSON_NAME]" at bounding box center [522, 359] width 556 height 83
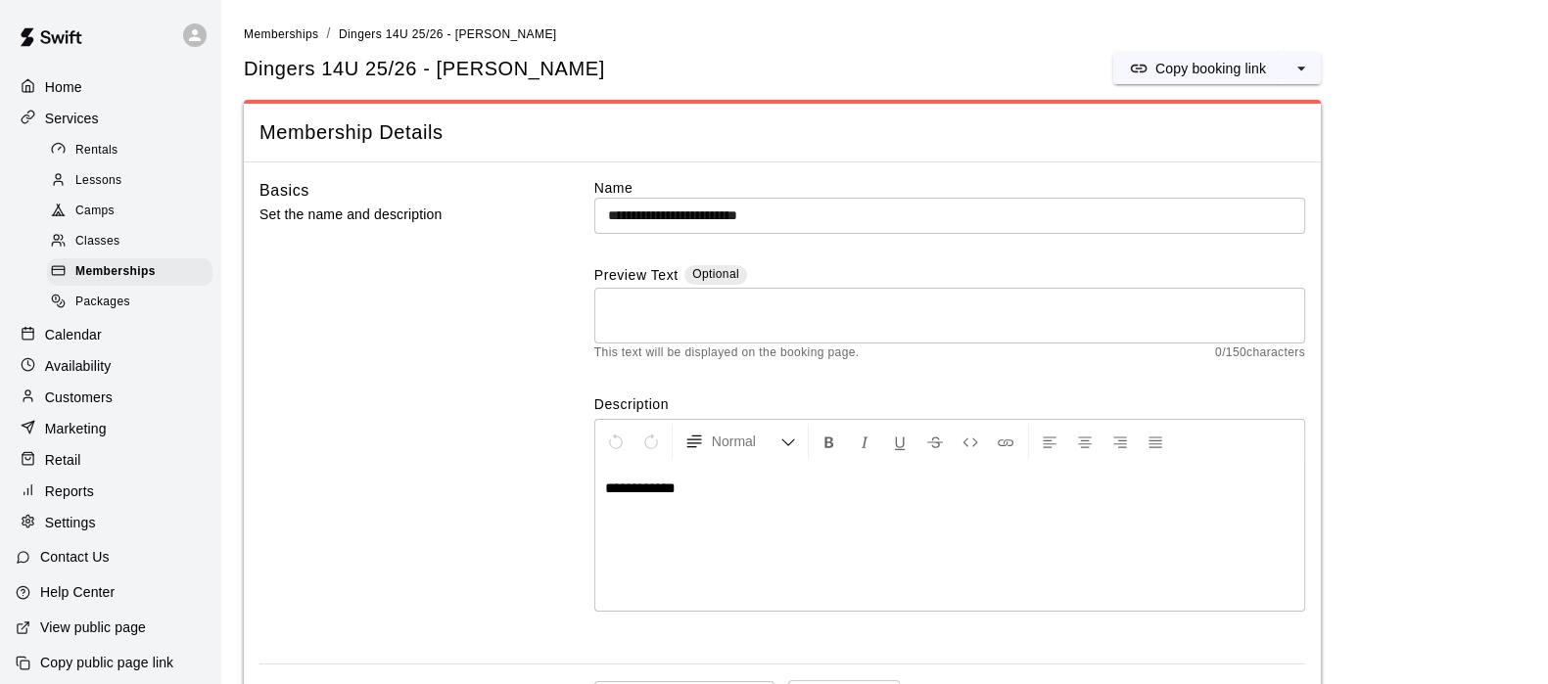
click at [69, 407] on p "Customers" at bounding box center [79, 398] width 68 height 20
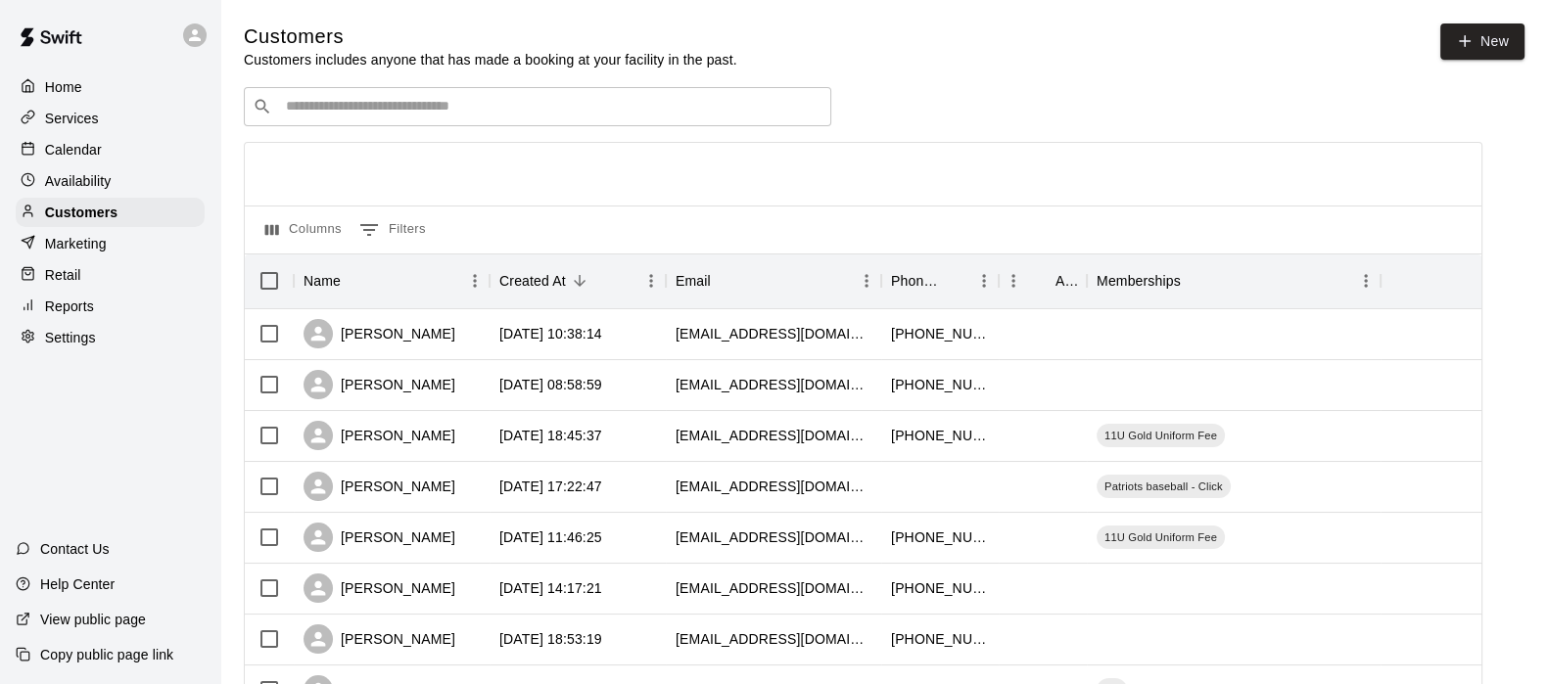
click at [310, 117] on input "Search customers by name or email" at bounding box center [551, 107] width 542 height 20
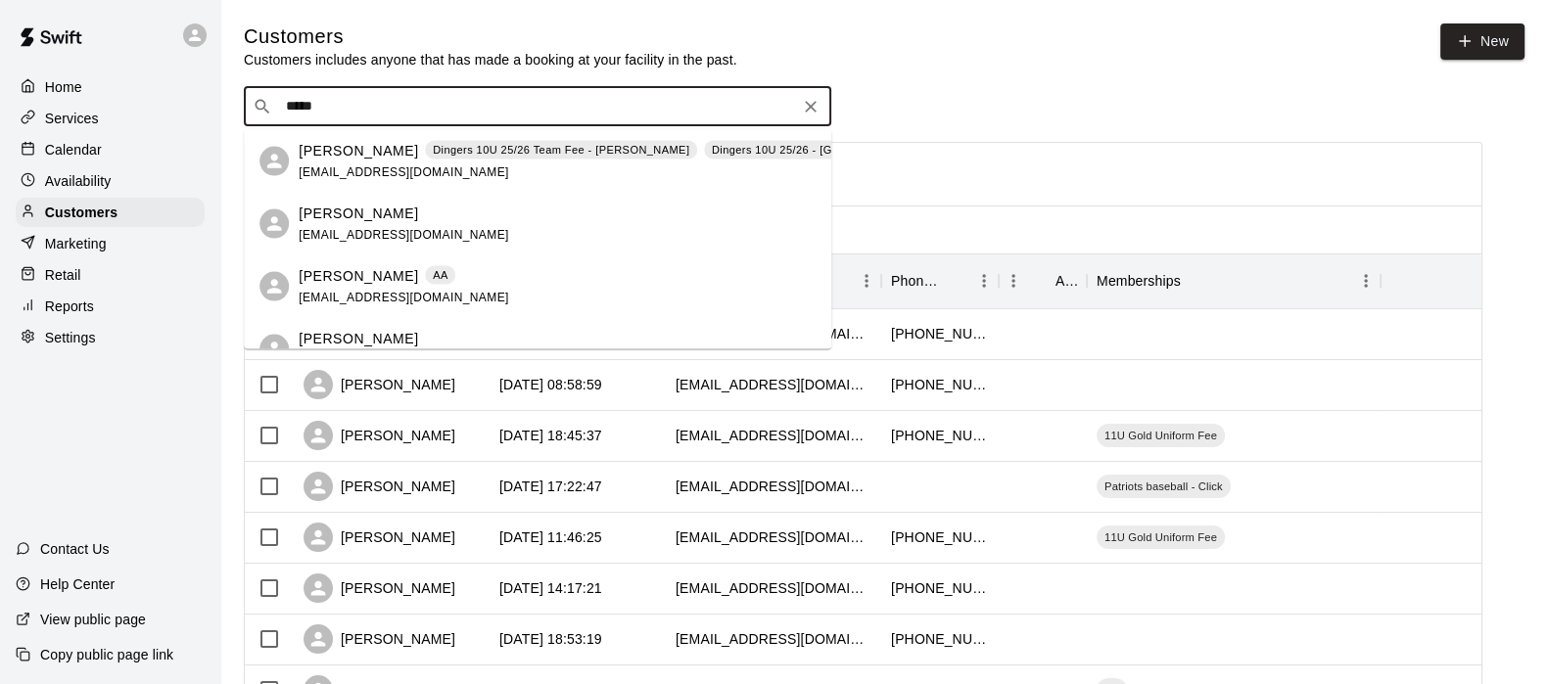
type input "******"
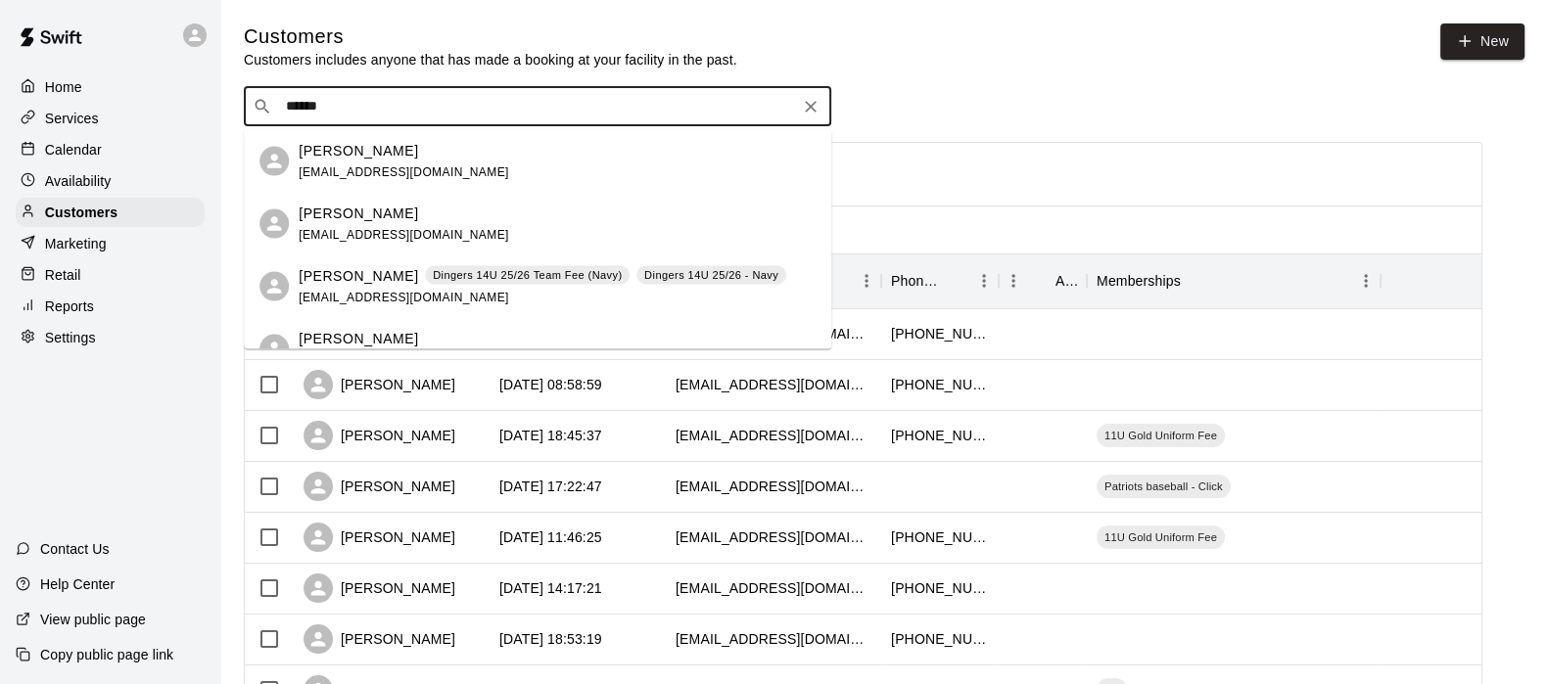
click at [357, 280] on p "[PERSON_NAME]" at bounding box center [358, 275] width 119 height 21
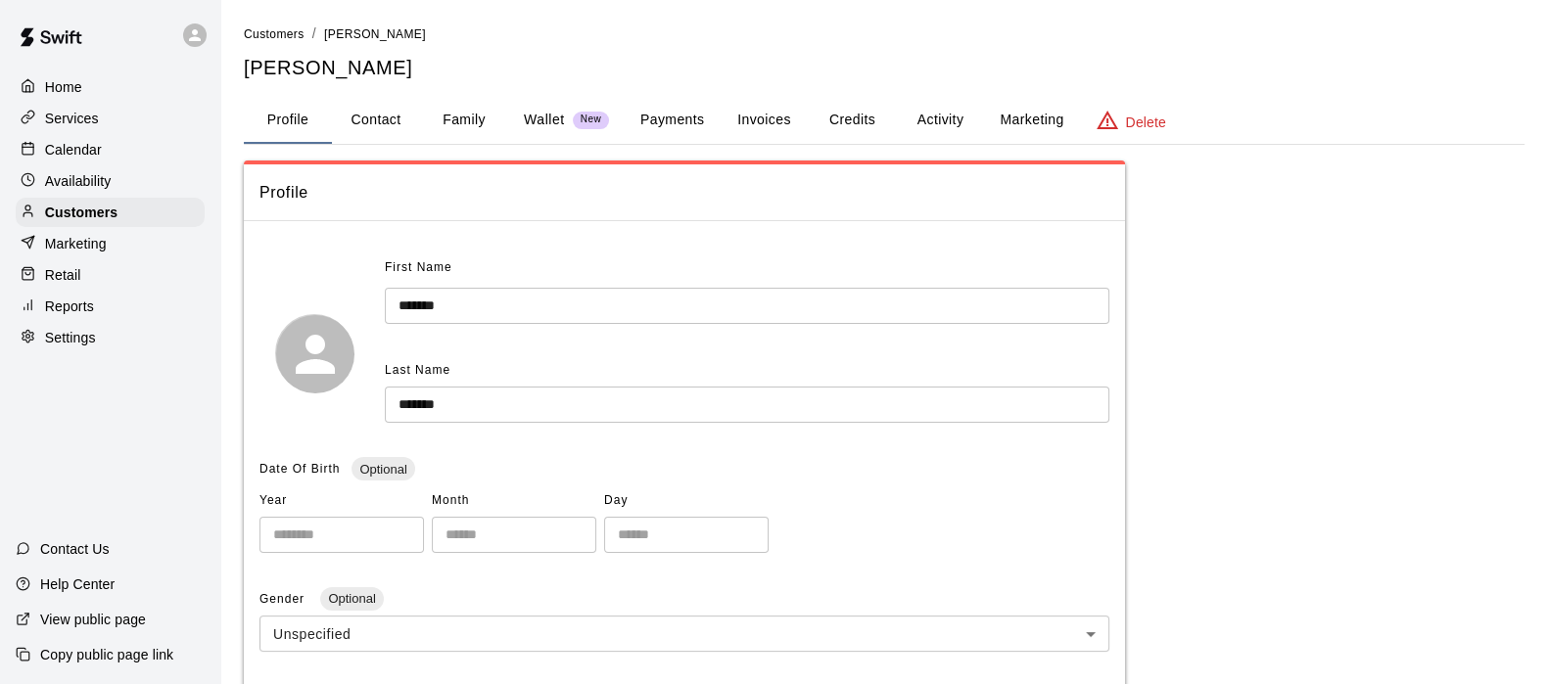
click at [646, 129] on button "Payments" at bounding box center [672, 120] width 95 height 47
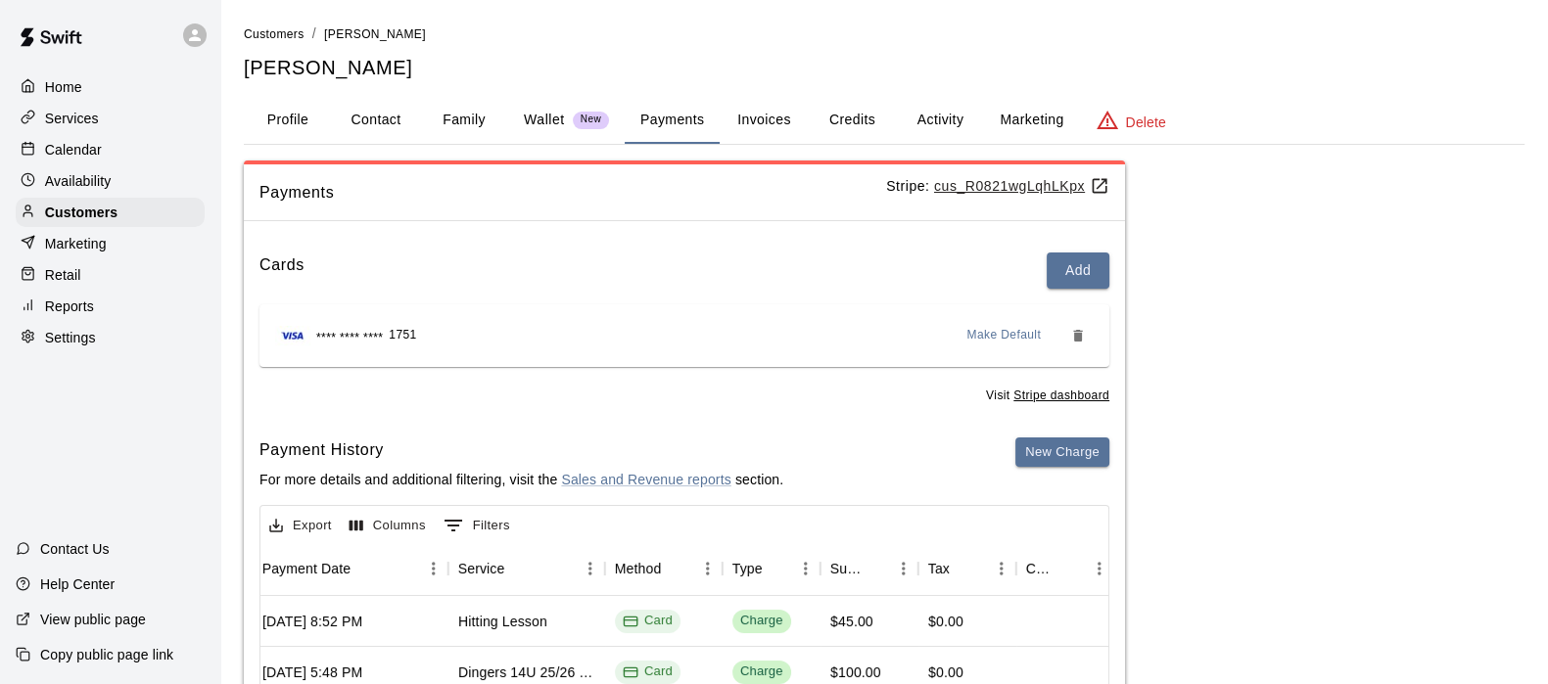
click at [85, 207] on div "Customers" at bounding box center [110, 212] width 189 height 29
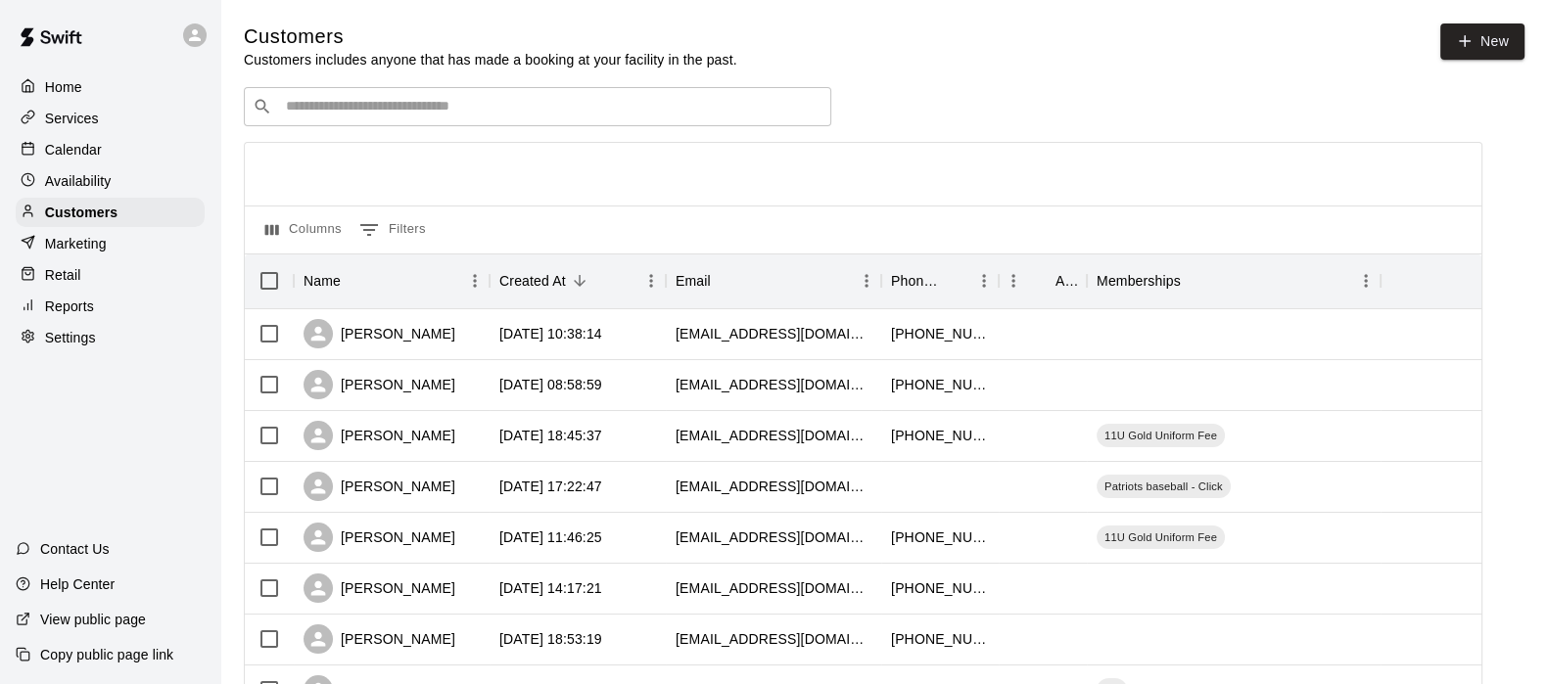
click at [344, 100] on input "Search customers by name or email" at bounding box center [551, 107] width 542 height 20
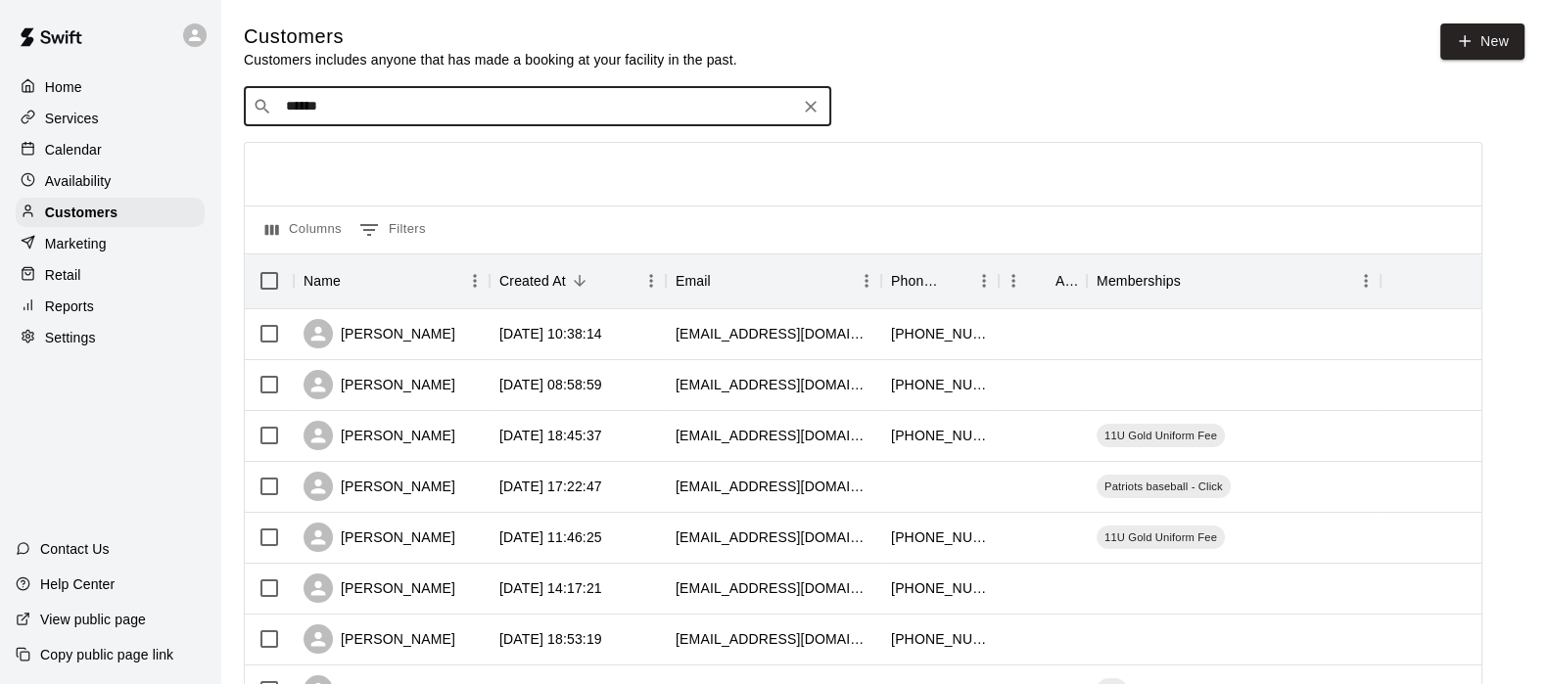
type input "*******"
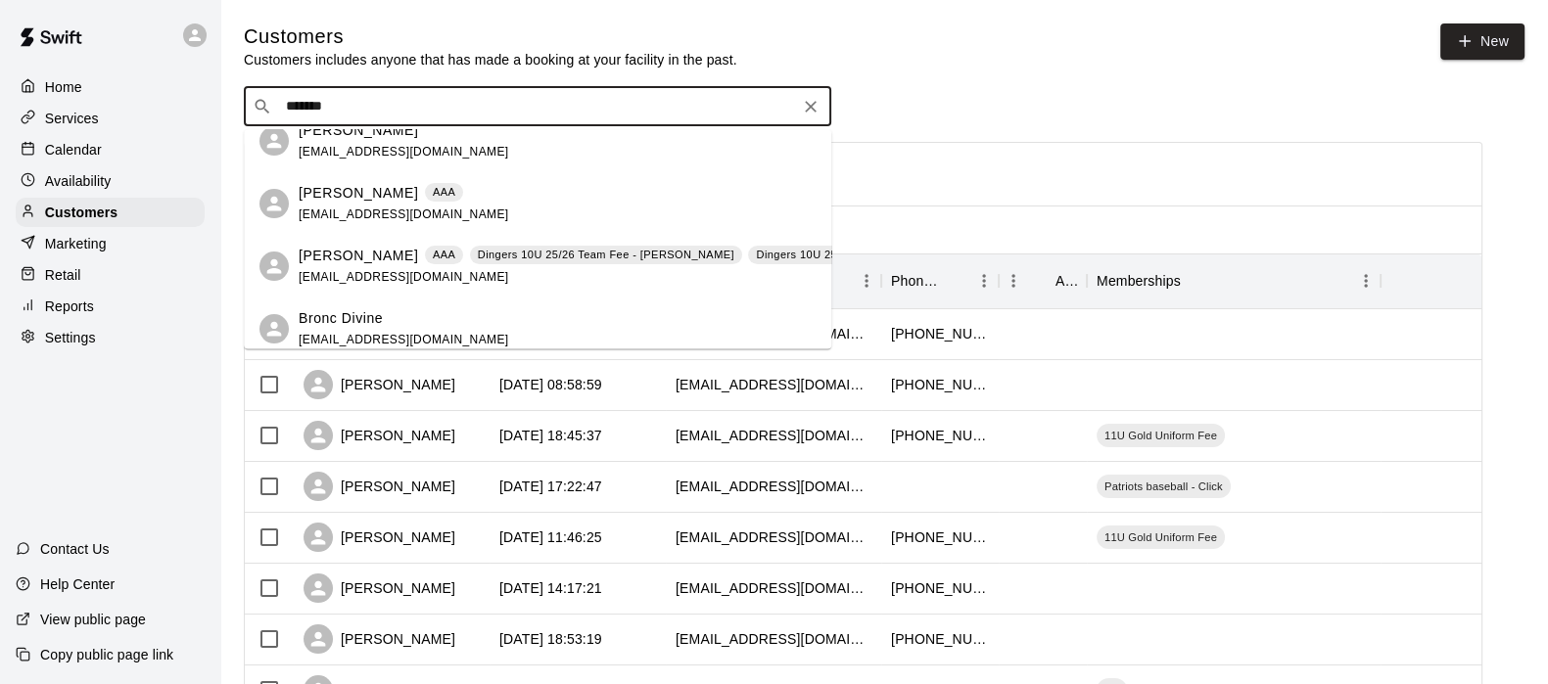
scroll to position [334, 0]
click at [391, 262] on p "[PERSON_NAME]" at bounding box center [358, 255] width 119 height 21
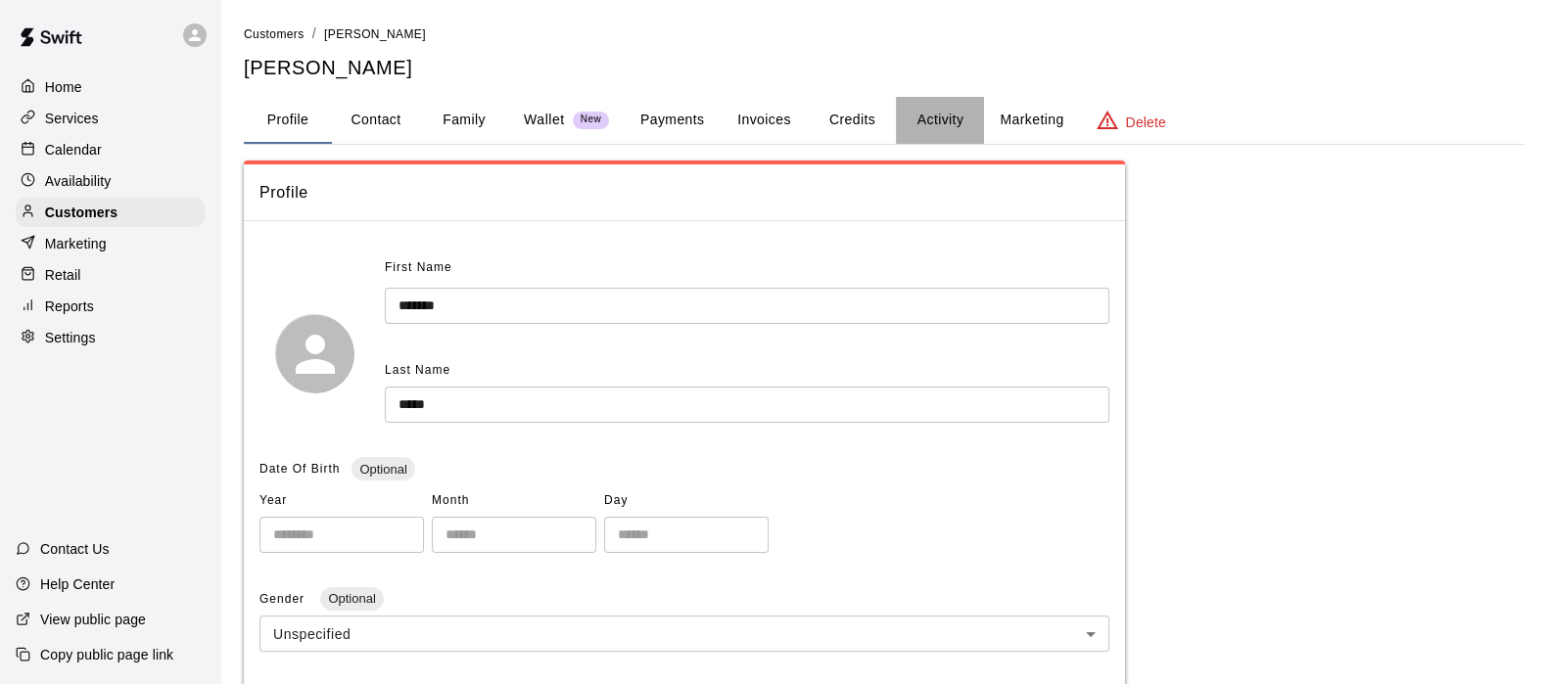
click at [952, 126] on button "Activity" at bounding box center [940, 120] width 88 height 47
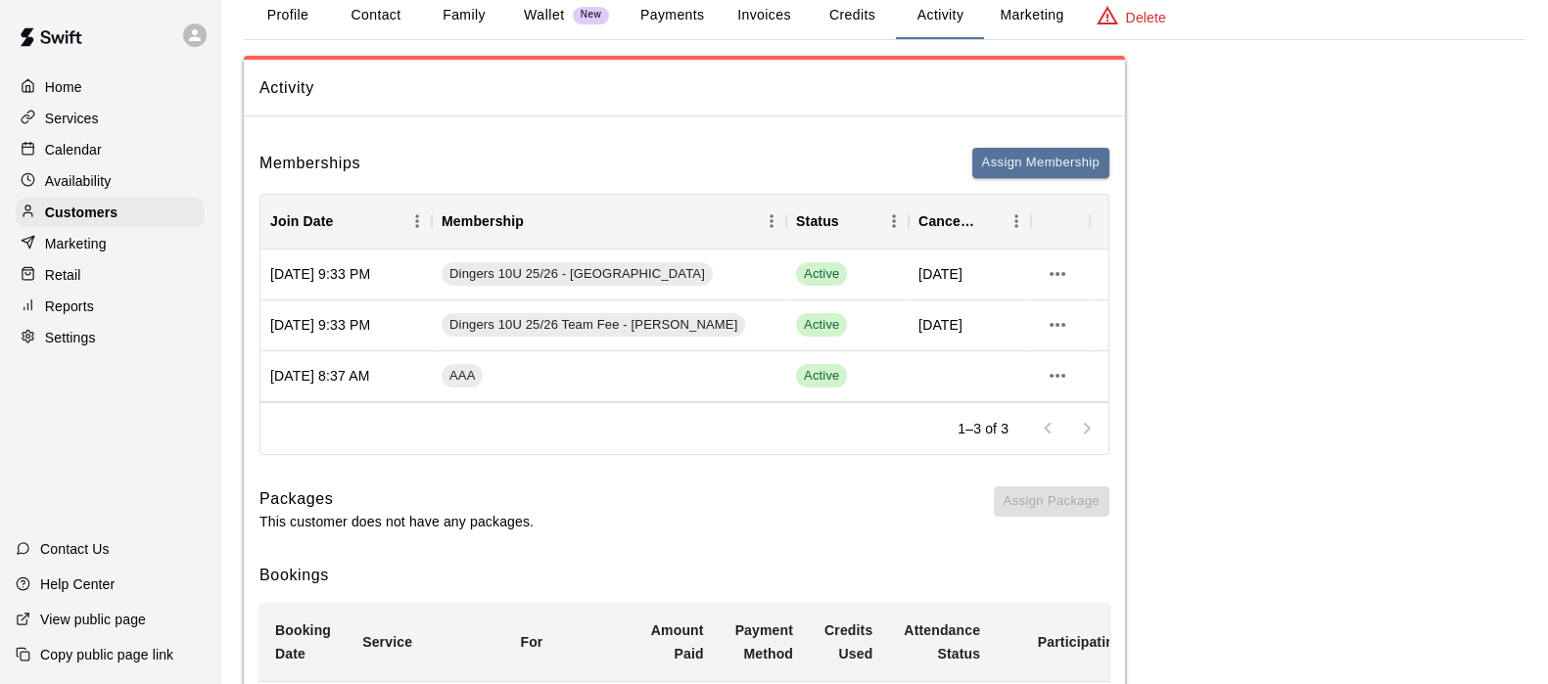
scroll to position [131, 0]
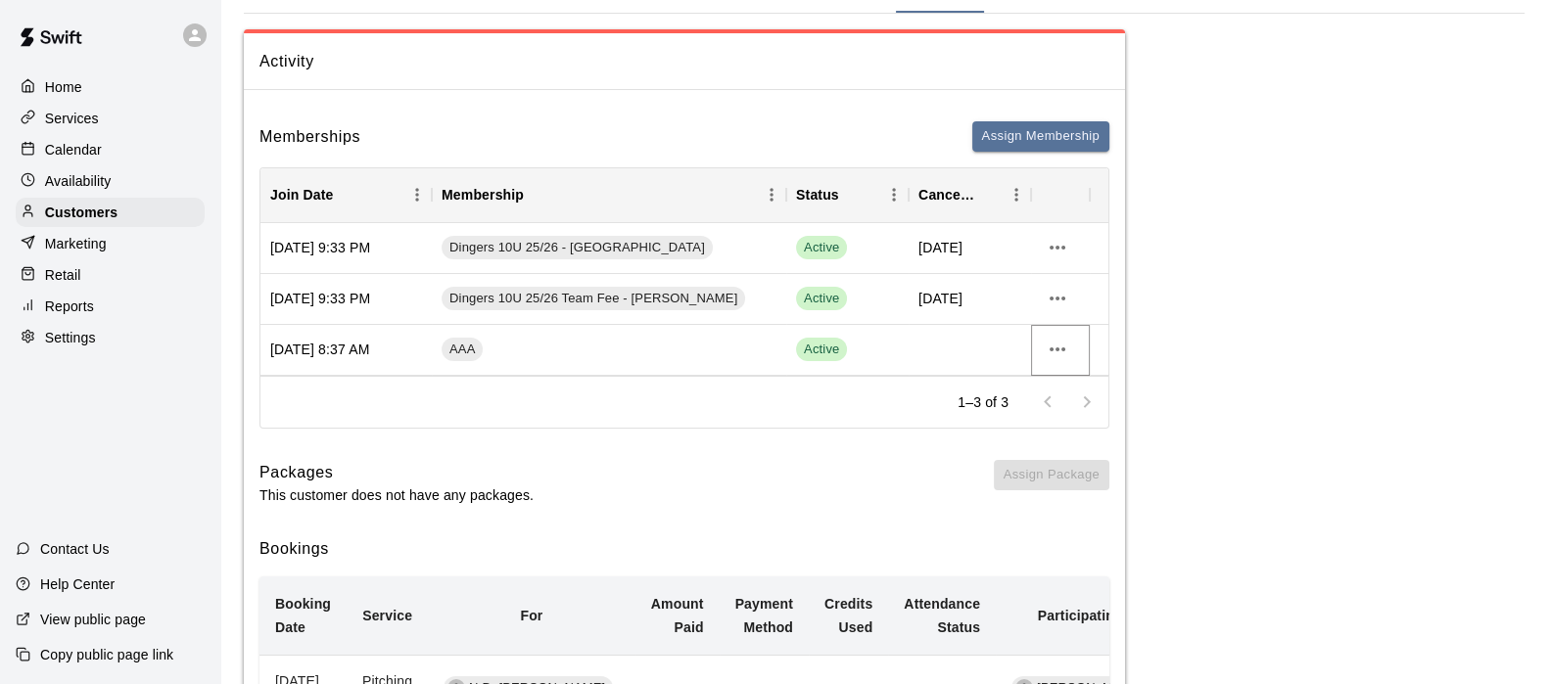
click at [1057, 354] on icon "more actions" at bounding box center [1057, 349] width 23 height 23
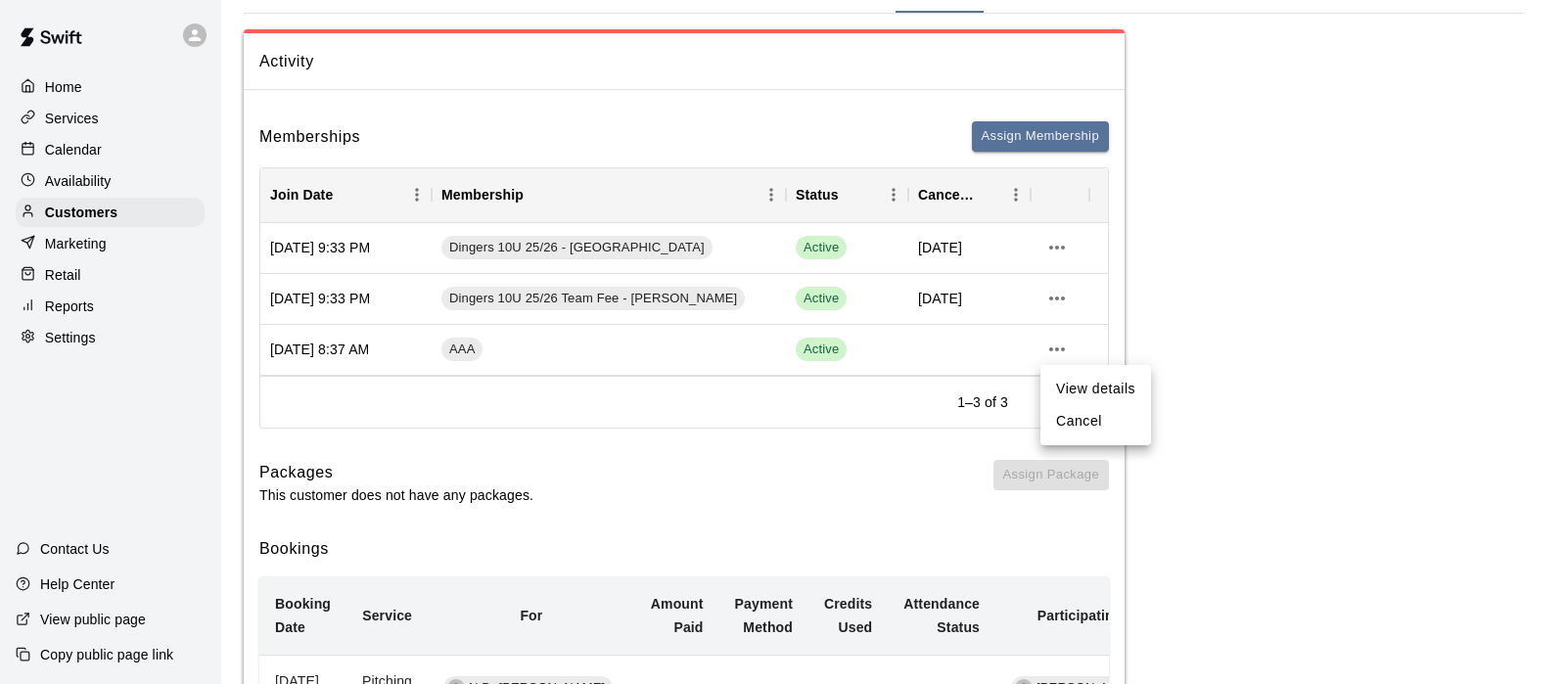
click at [1064, 420] on li "Cancel" at bounding box center [1096, 421] width 111 height 32
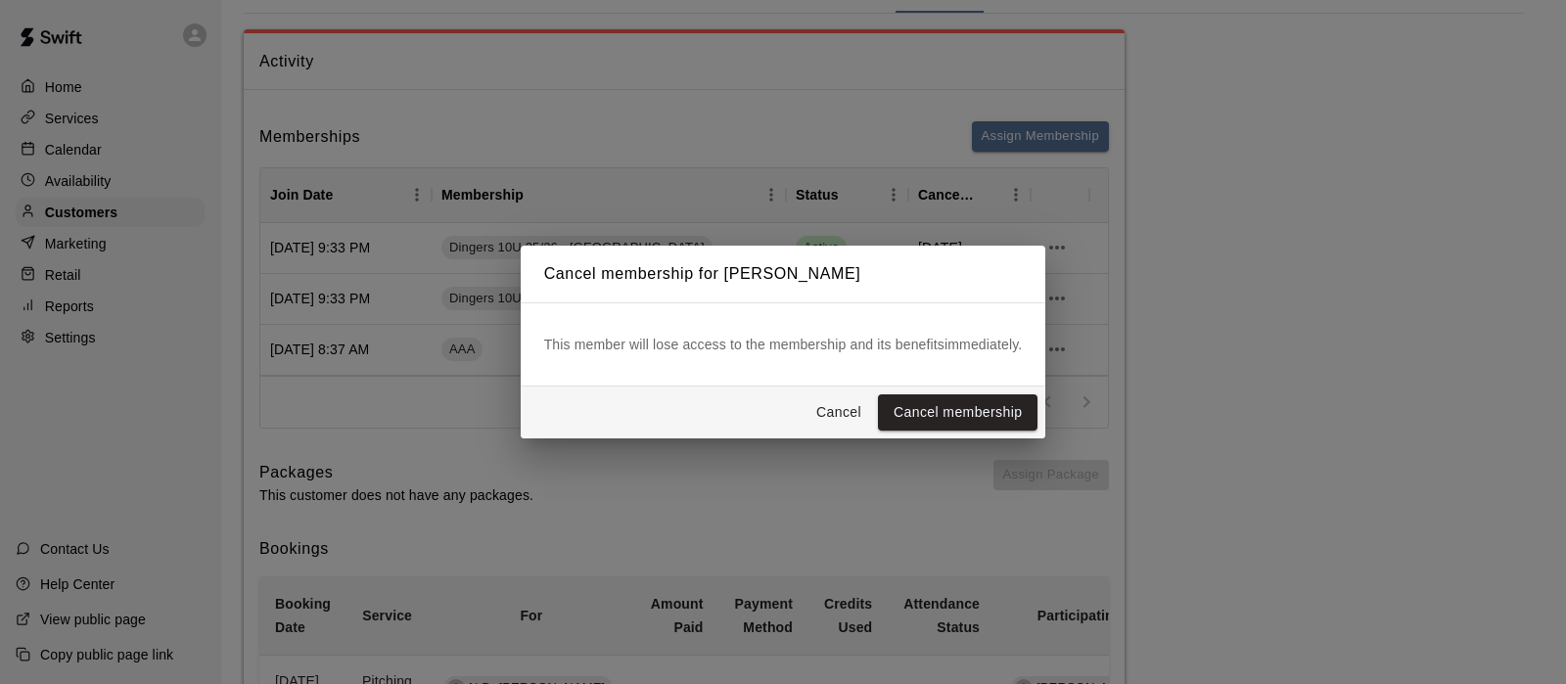
click at [935, 409] on button "Cancel membership" at bounding box center [958, 413] width 160 height 36
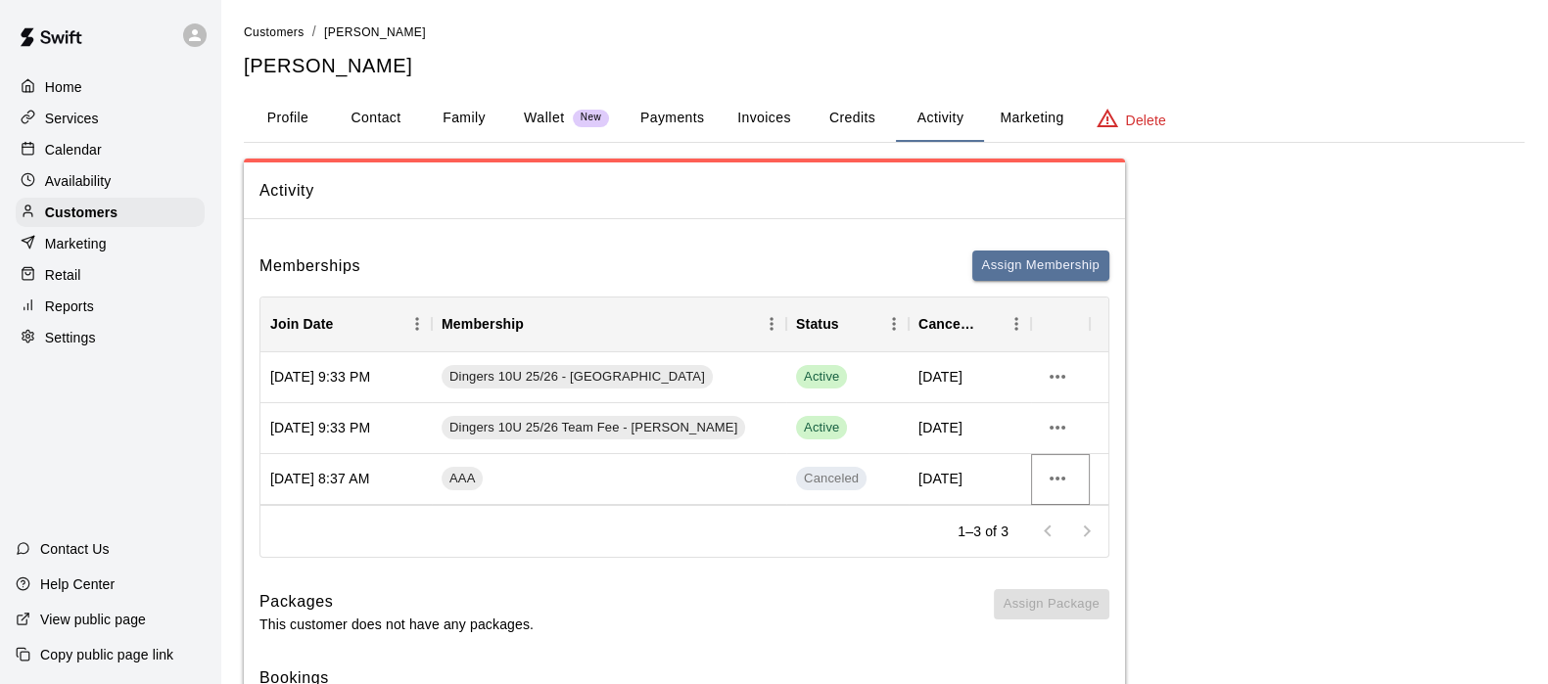
scroll to position [0, 0]
click at [88, 222] on p "Customers" at bounding box center [81, 213] width 72 height 20
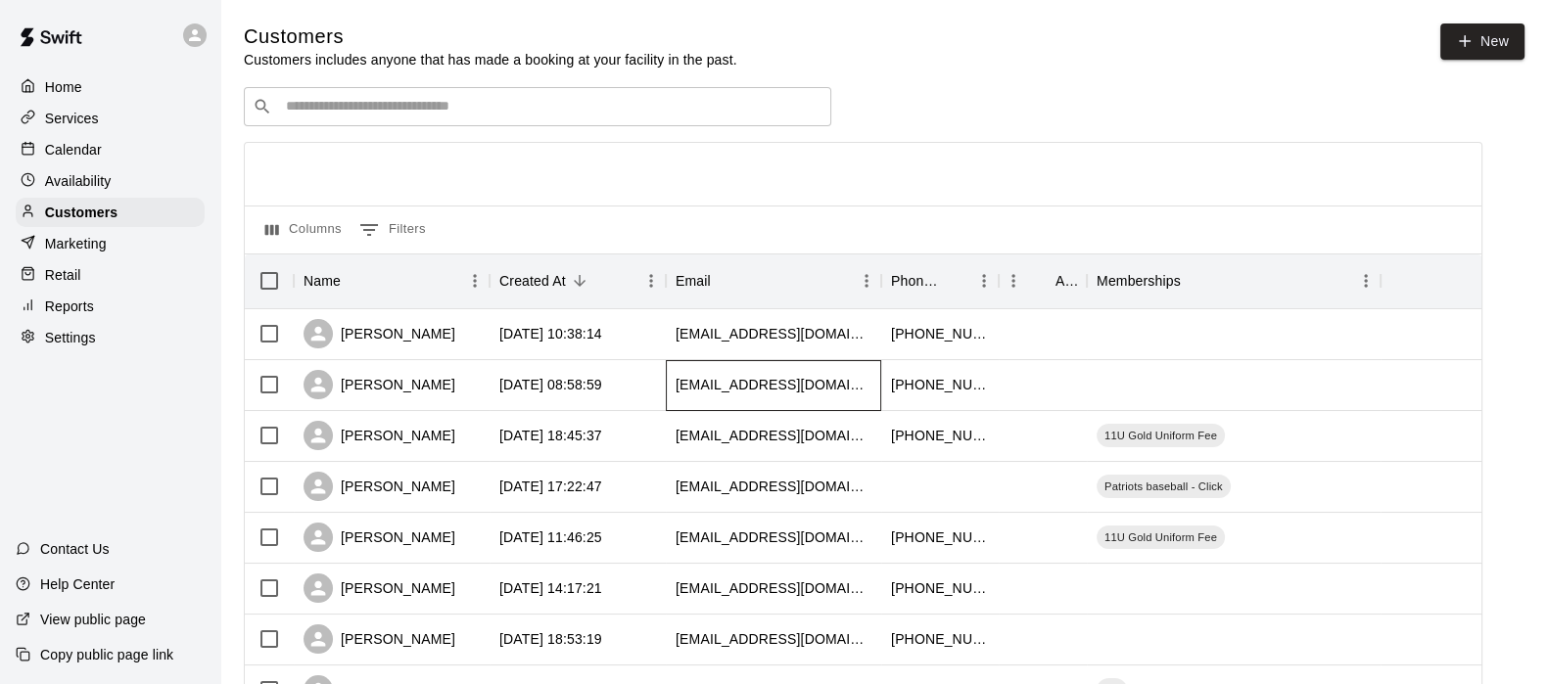
click at [851, 397] on div "[EMAIL_ADDRESS][DOMAIN_NAME]" at bounding box center [773, 385] width 215 height 51
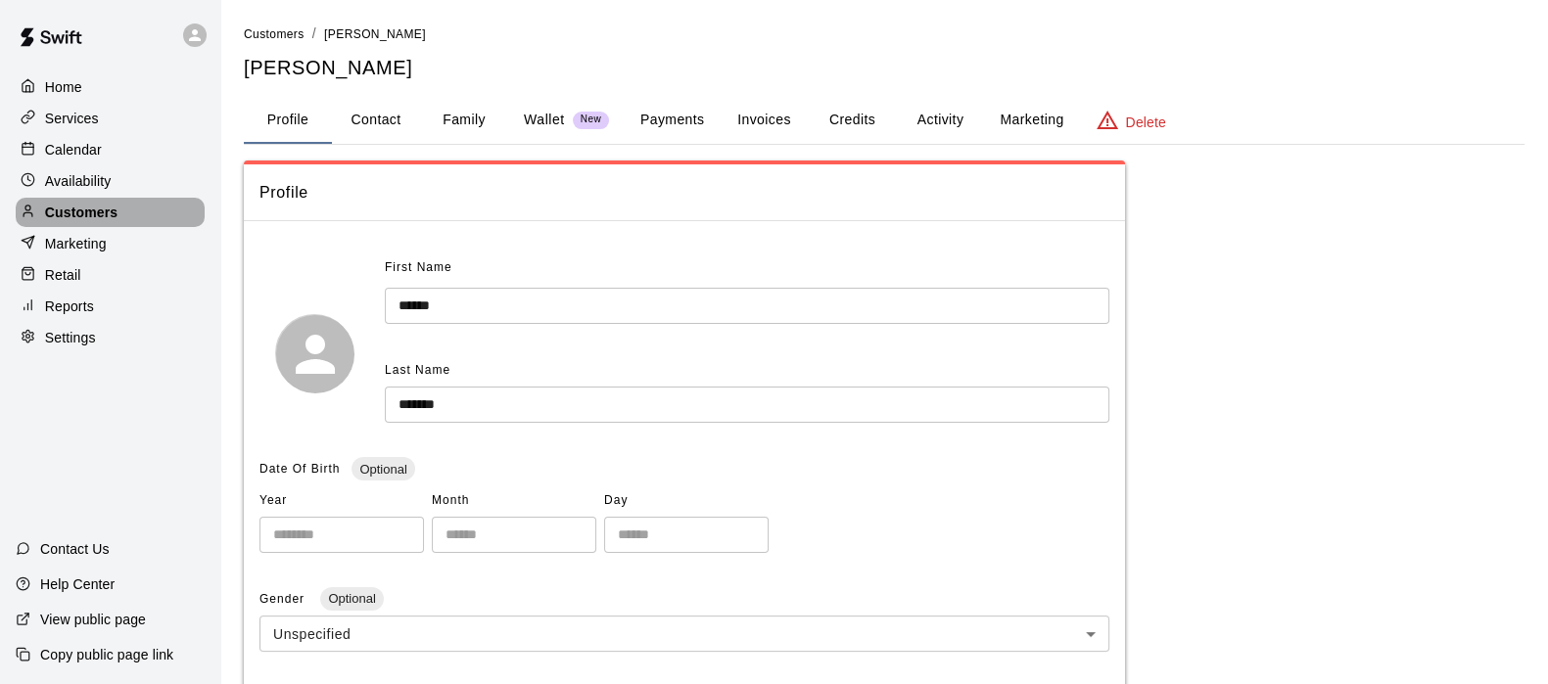
click at [106, 222] on p "Customers" at bounding box center [81, 213] width 72 height 20
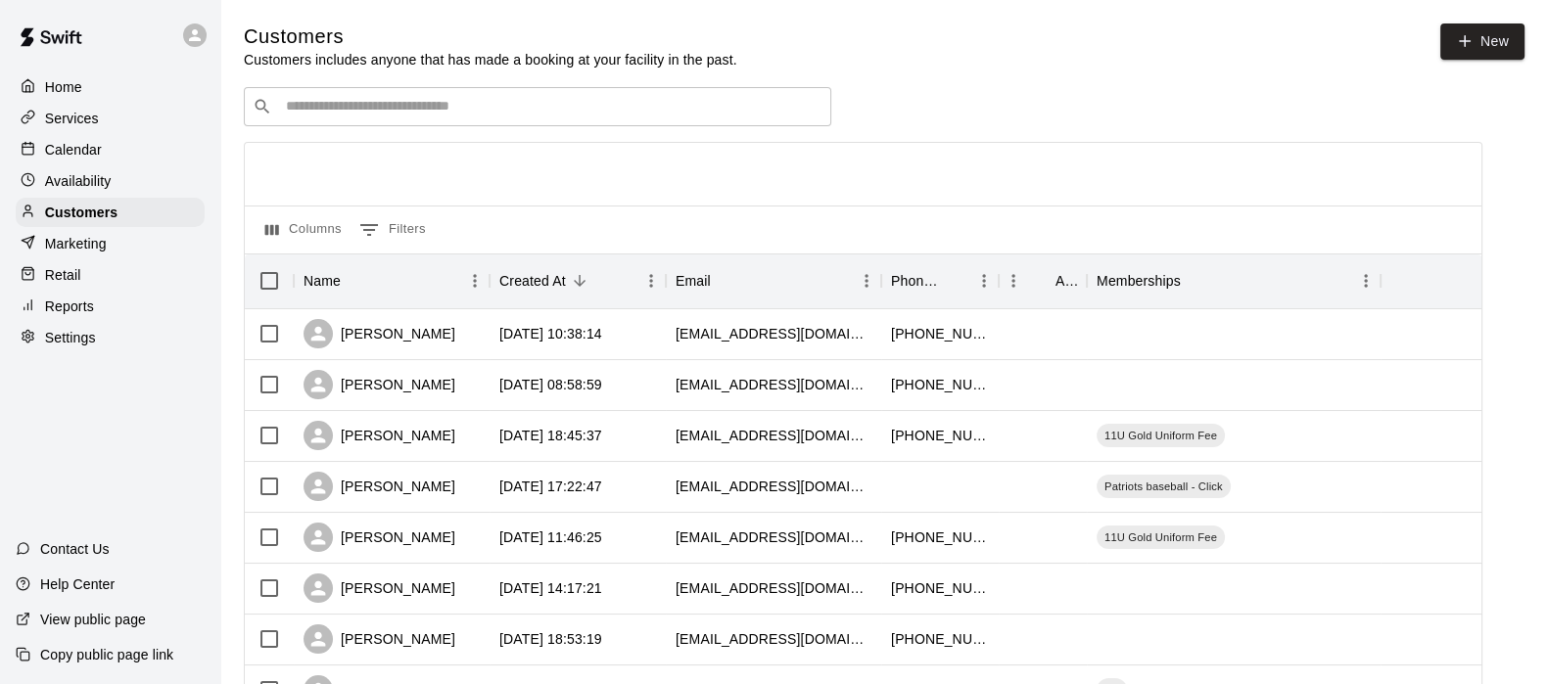
click at [705, 113] on input "Search customers by name or email" at bounding box center [551, 107] width 542 height 20
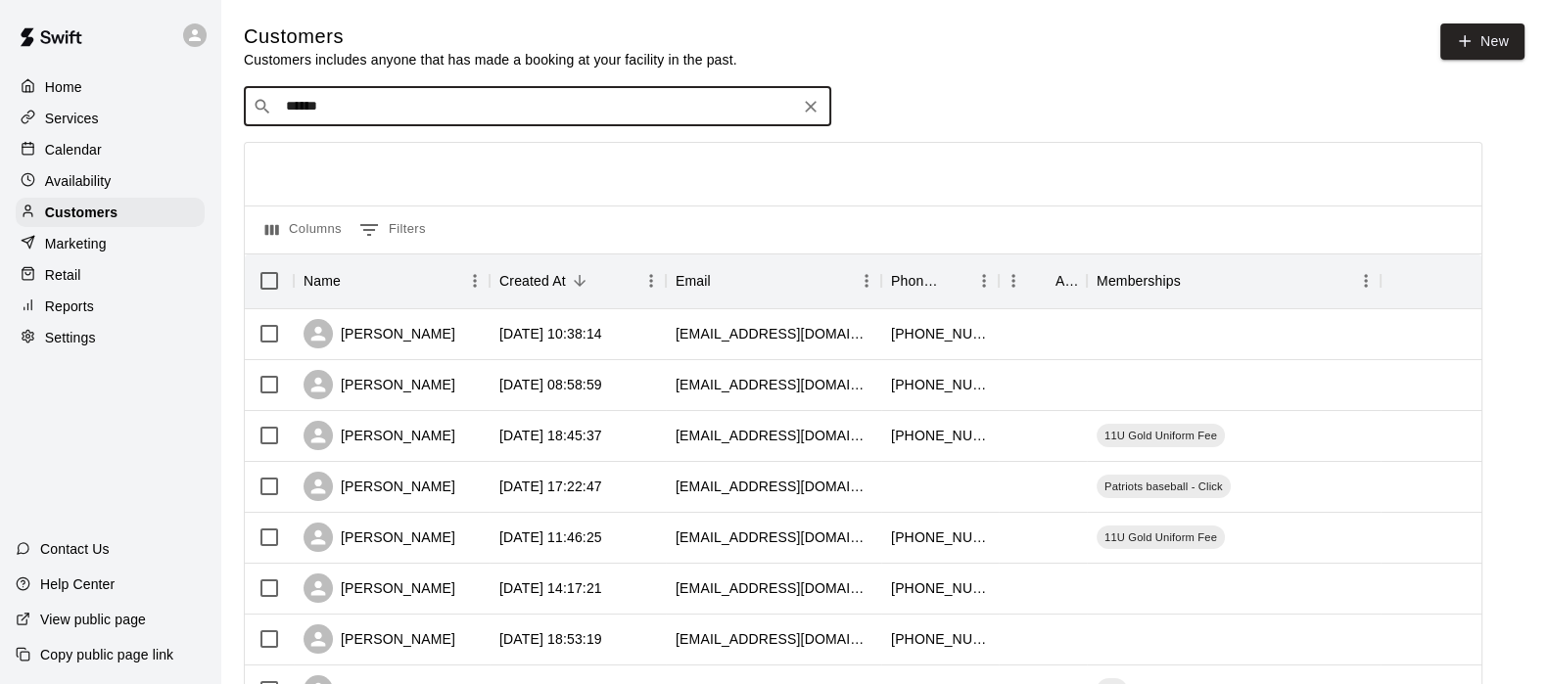
type input "******"
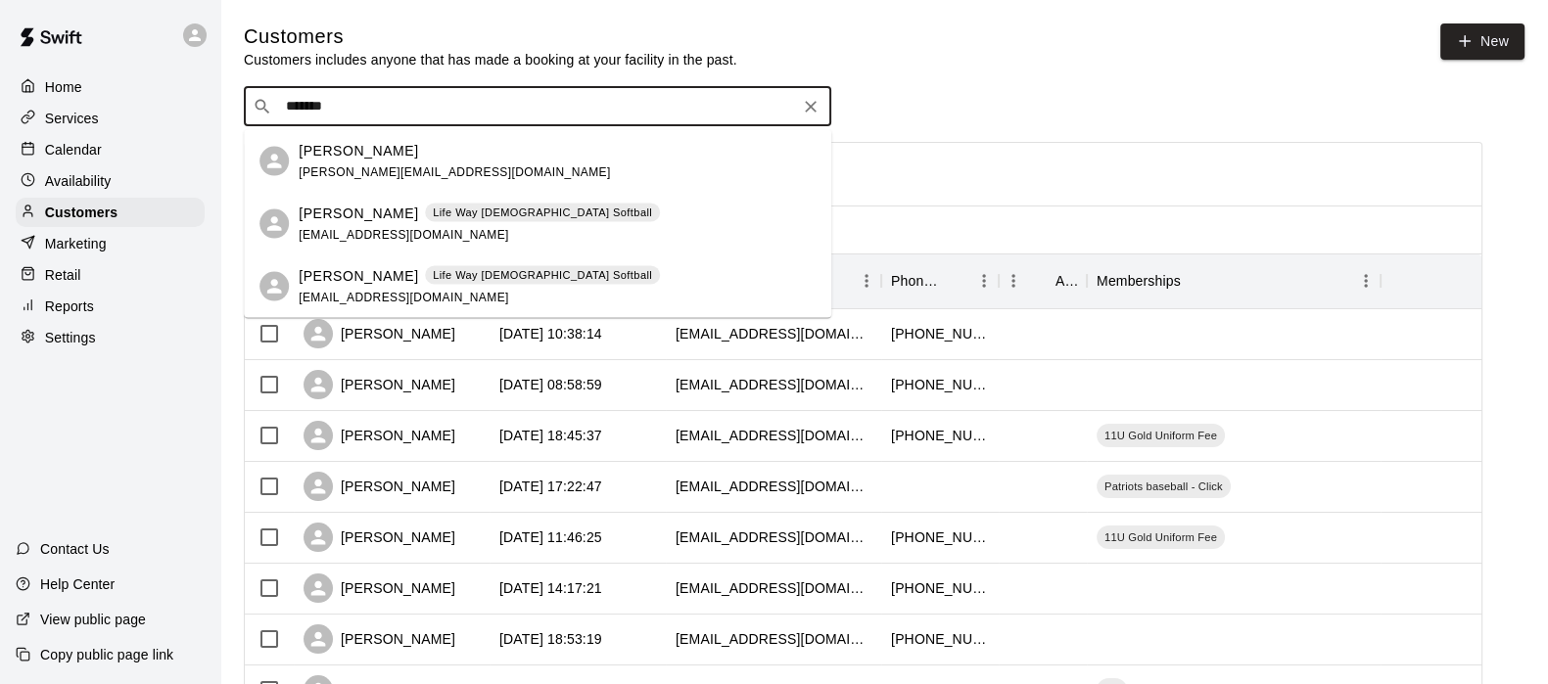
click at [504, 144] on div "Gordon White gordon.smith16@icloud.com" at bounding box center [557, 161] width 517 height 42
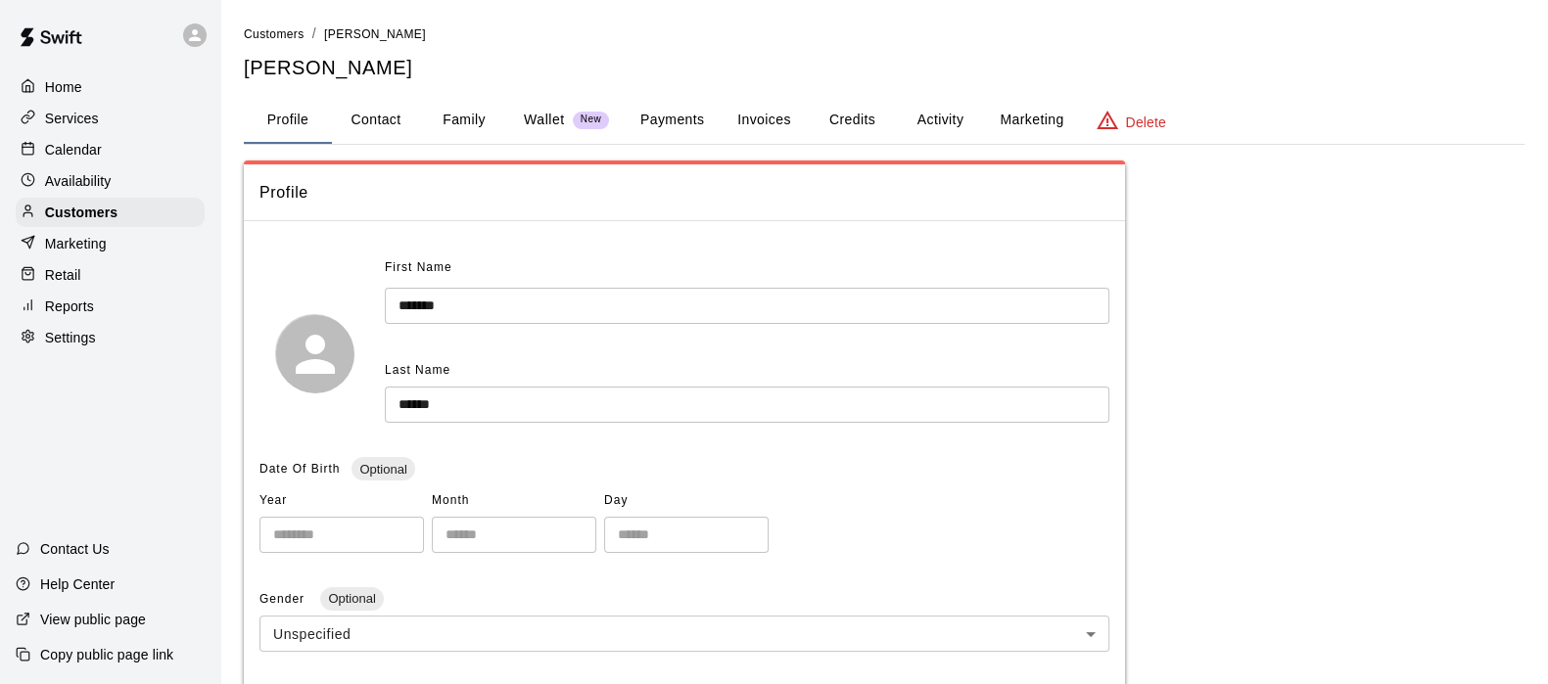
click at [943, 125] on button "Activity" at bounding box center [940, 120] width 88 height 47
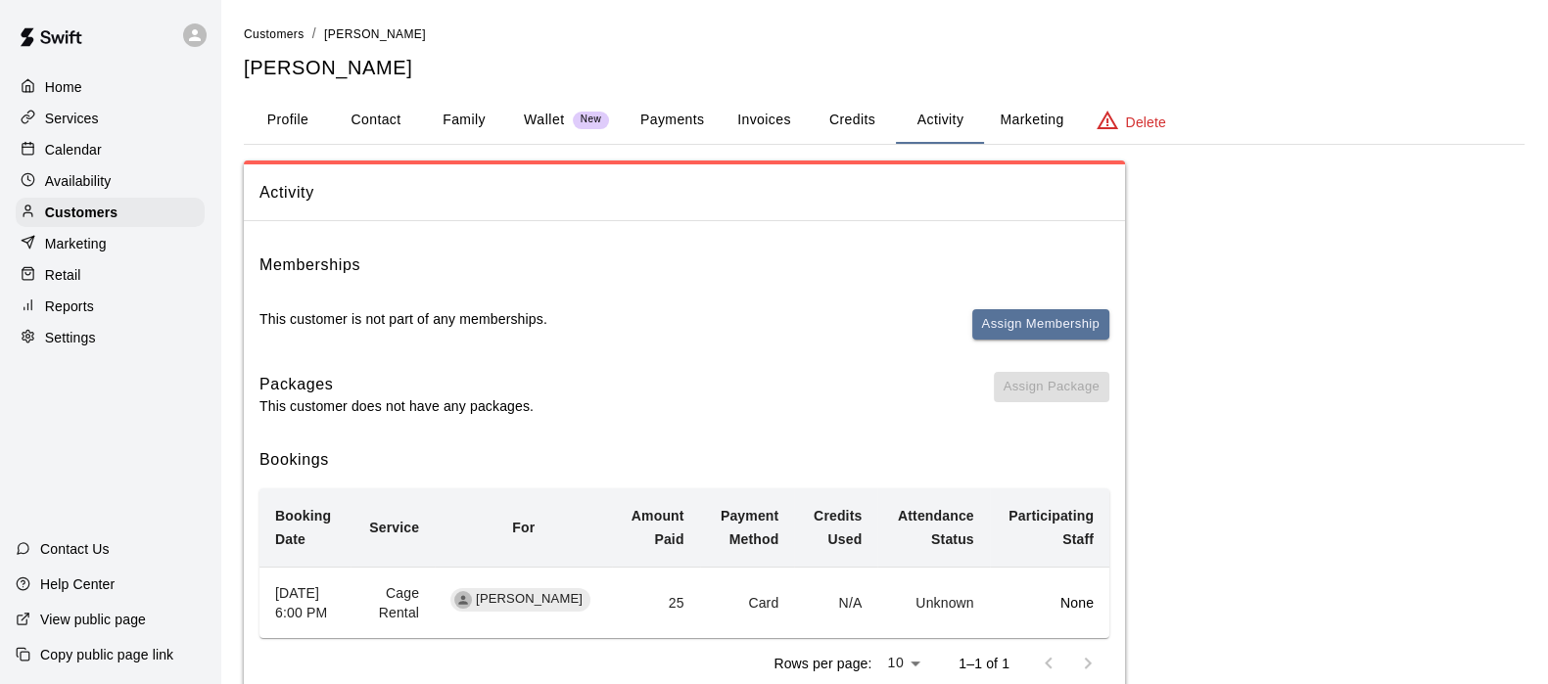
click at [306, 132] on button "Profile" at bounding box center [288, 120] width 88 height 47
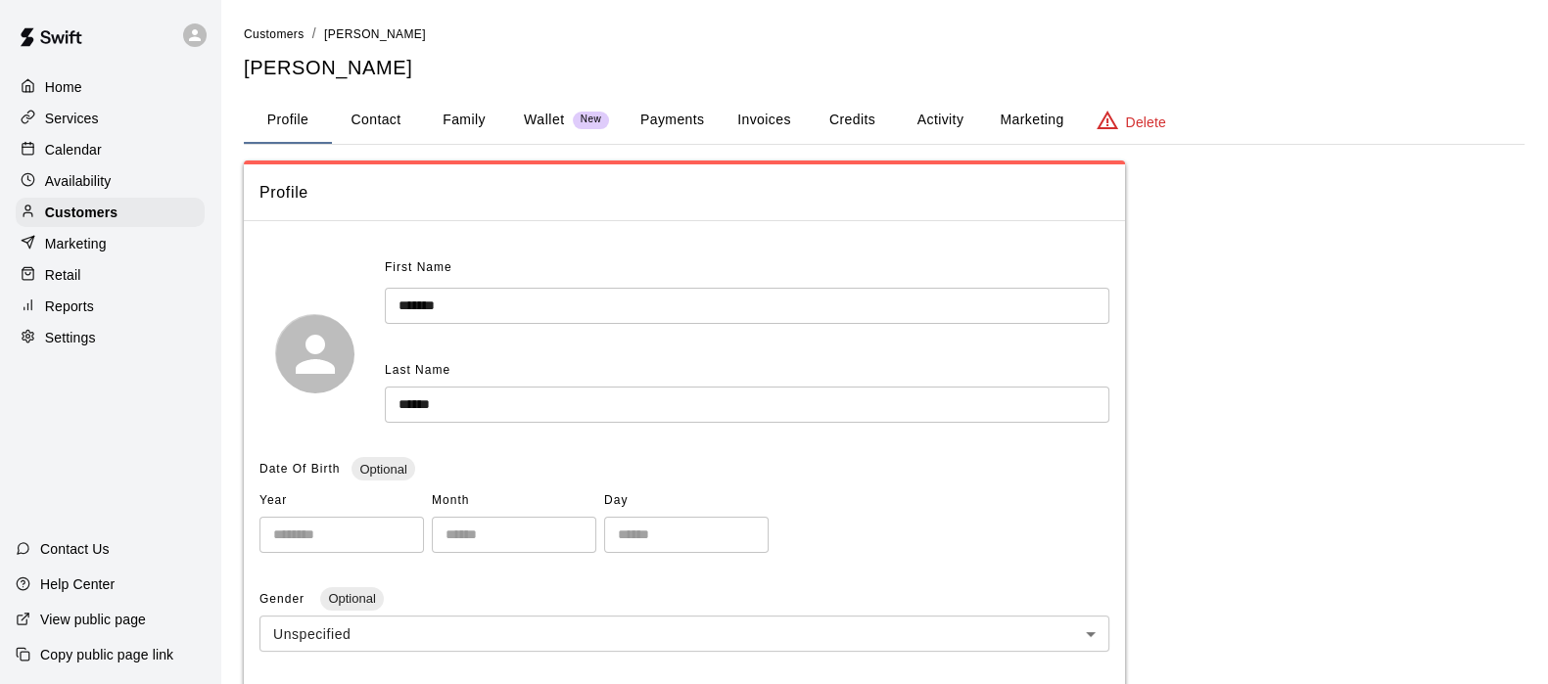
click at [55, 219] on p "Customers" at bounding box center [81, 213] width 72 height 20
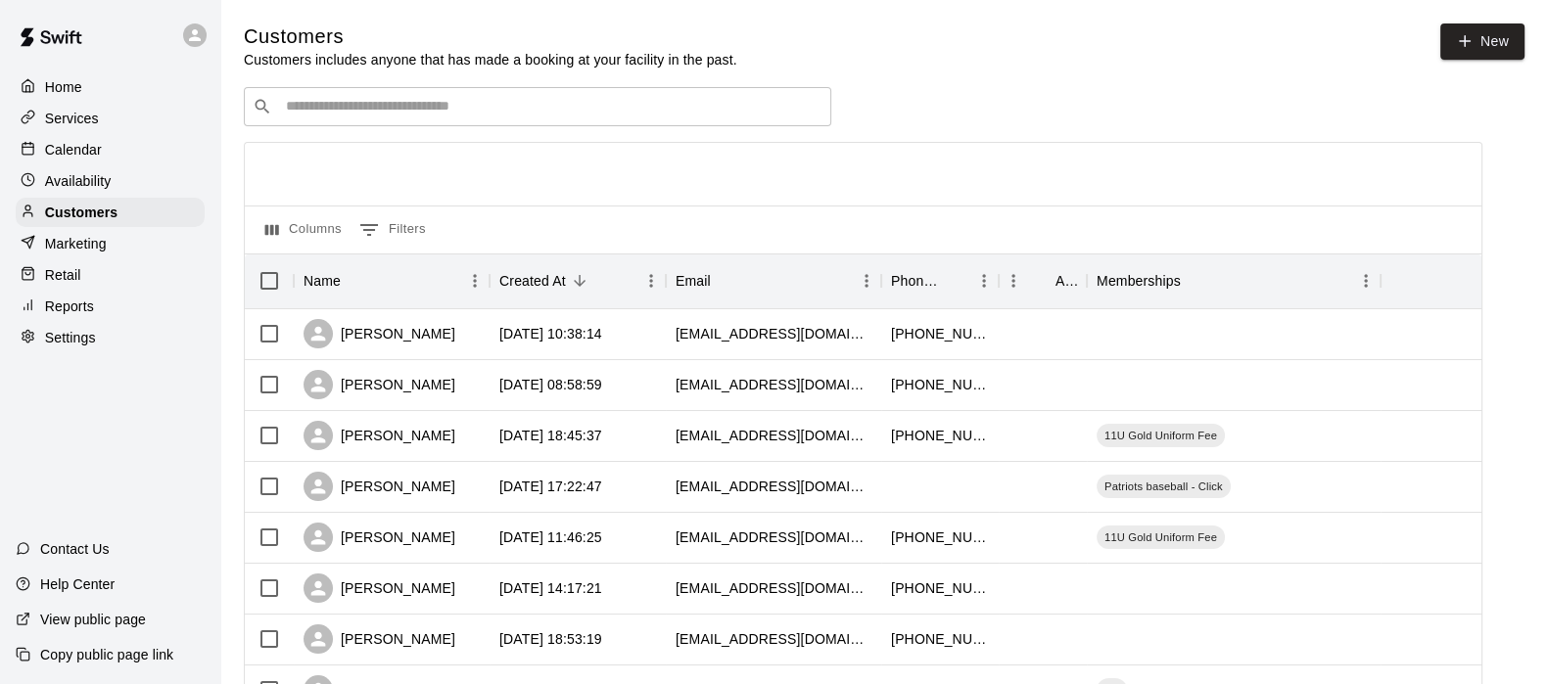
click at [509, 93] on div "​ ​" at bounding box center [537, 106] width 587 height 39
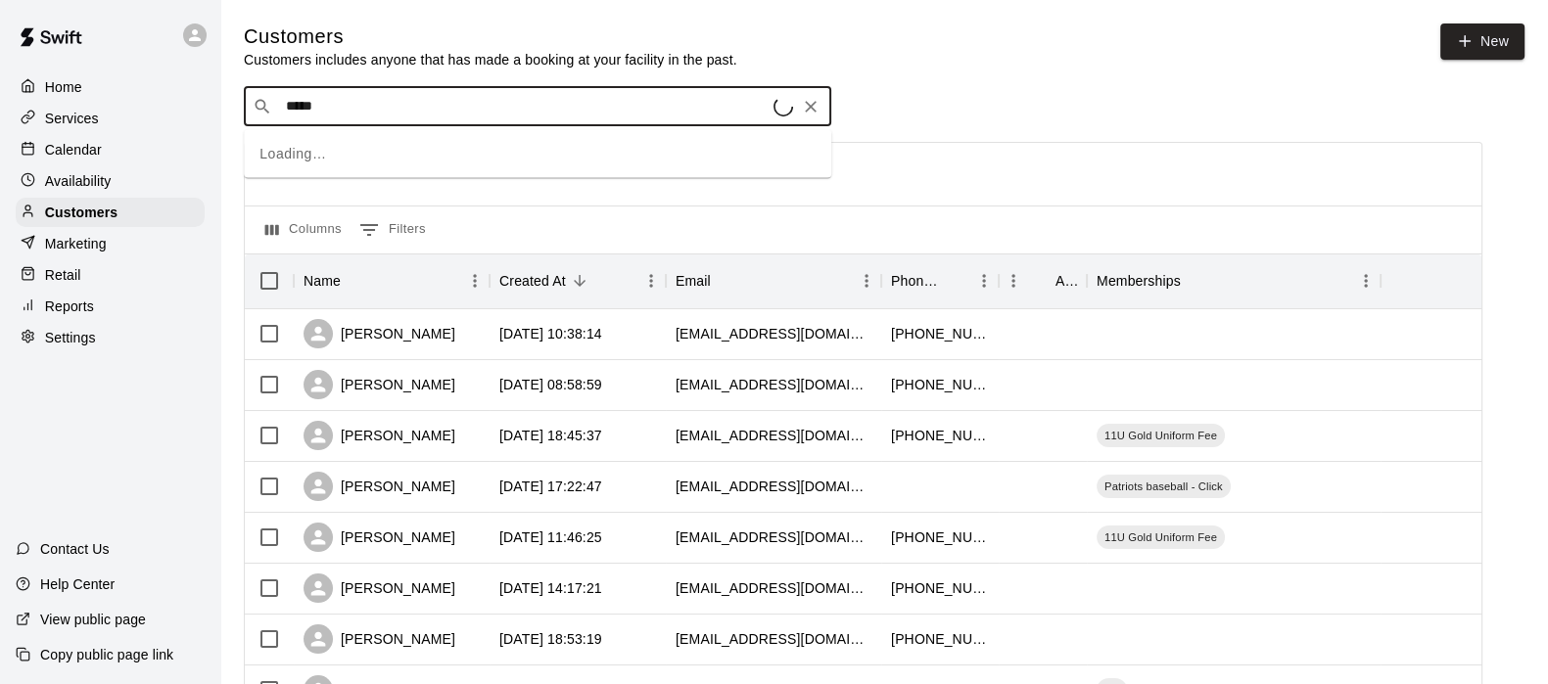
type input "******"
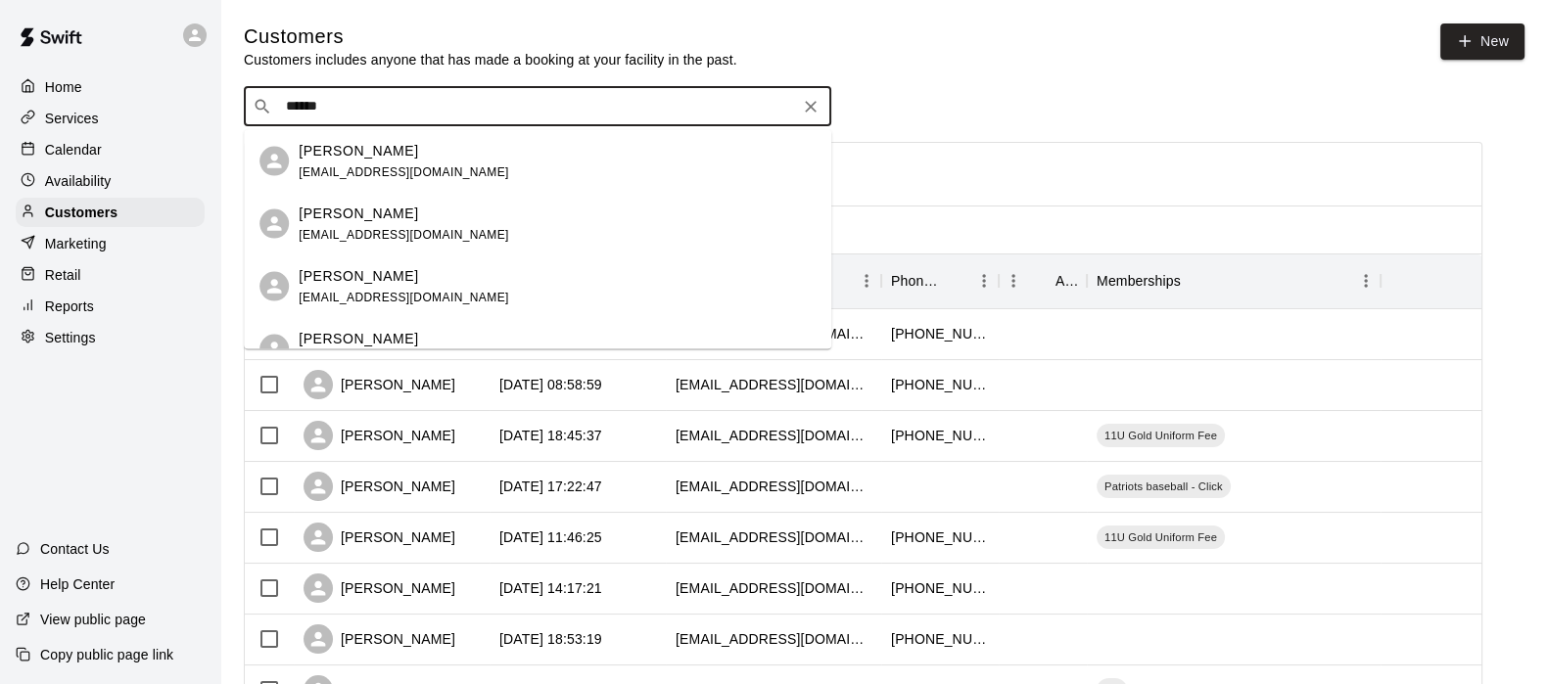
click at [357, 159] on p "[PERSON_NAME]" at bounding box center [358, 150] width 119 height 21
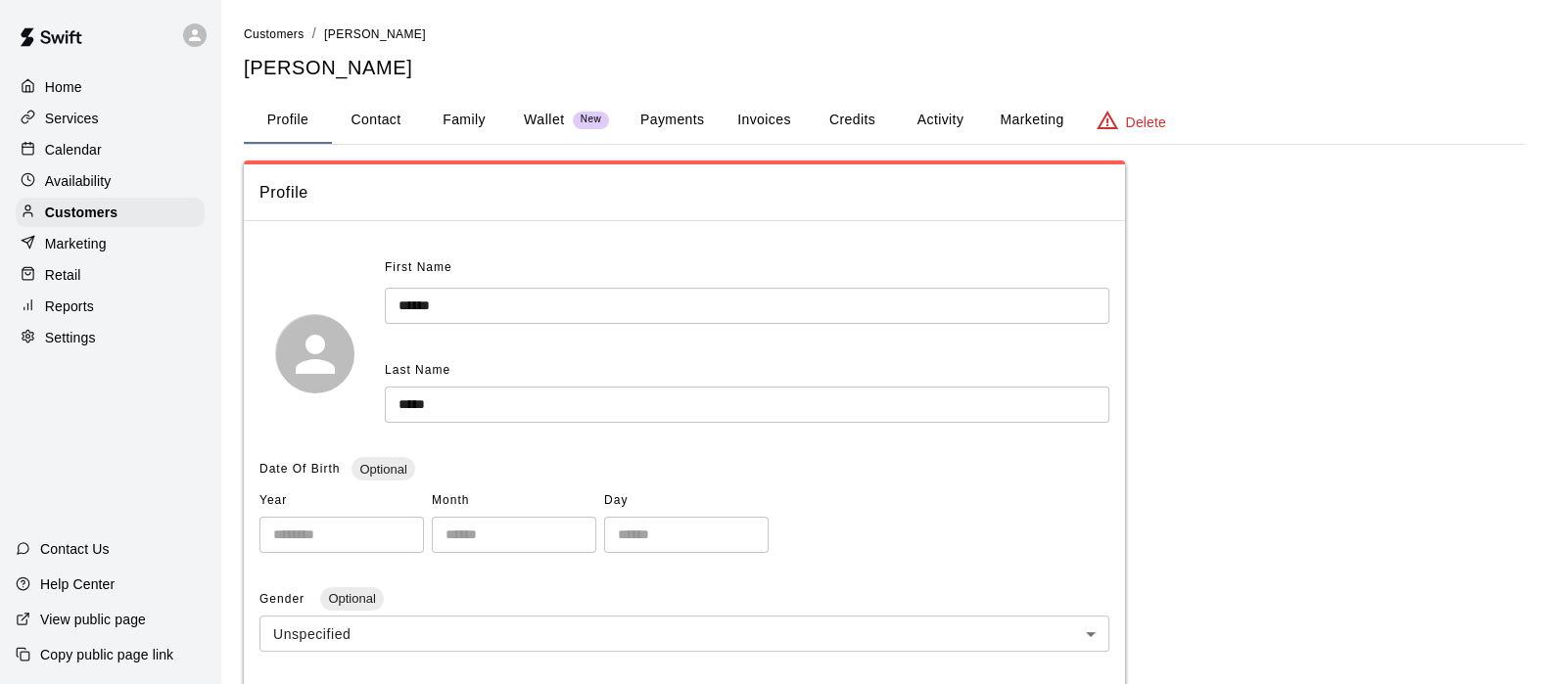
click at [951, 115] on button "Activity" at bounding box center [940, 120] width 88 height 47
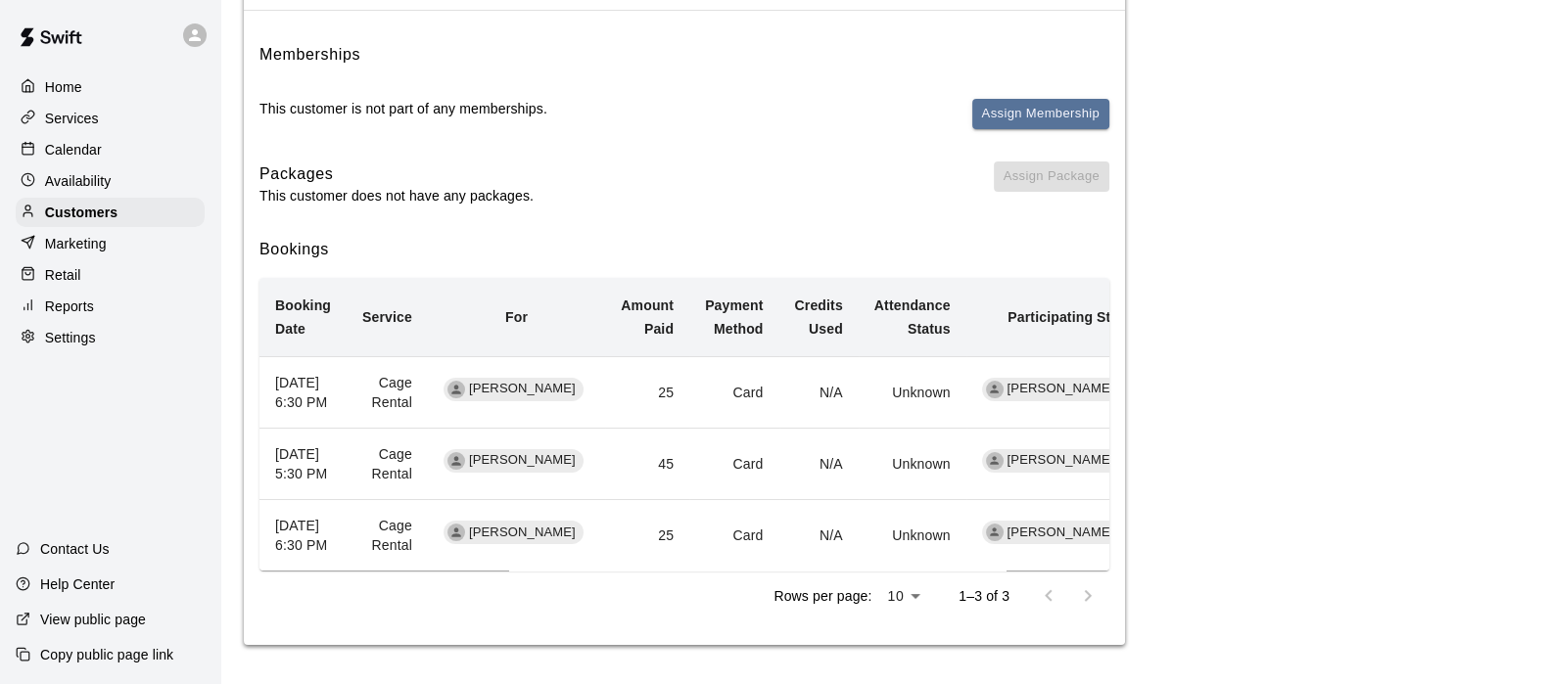
scroll to position [267, 0]
